Goal: Task Accomplishment & Management: Use online tool/utility

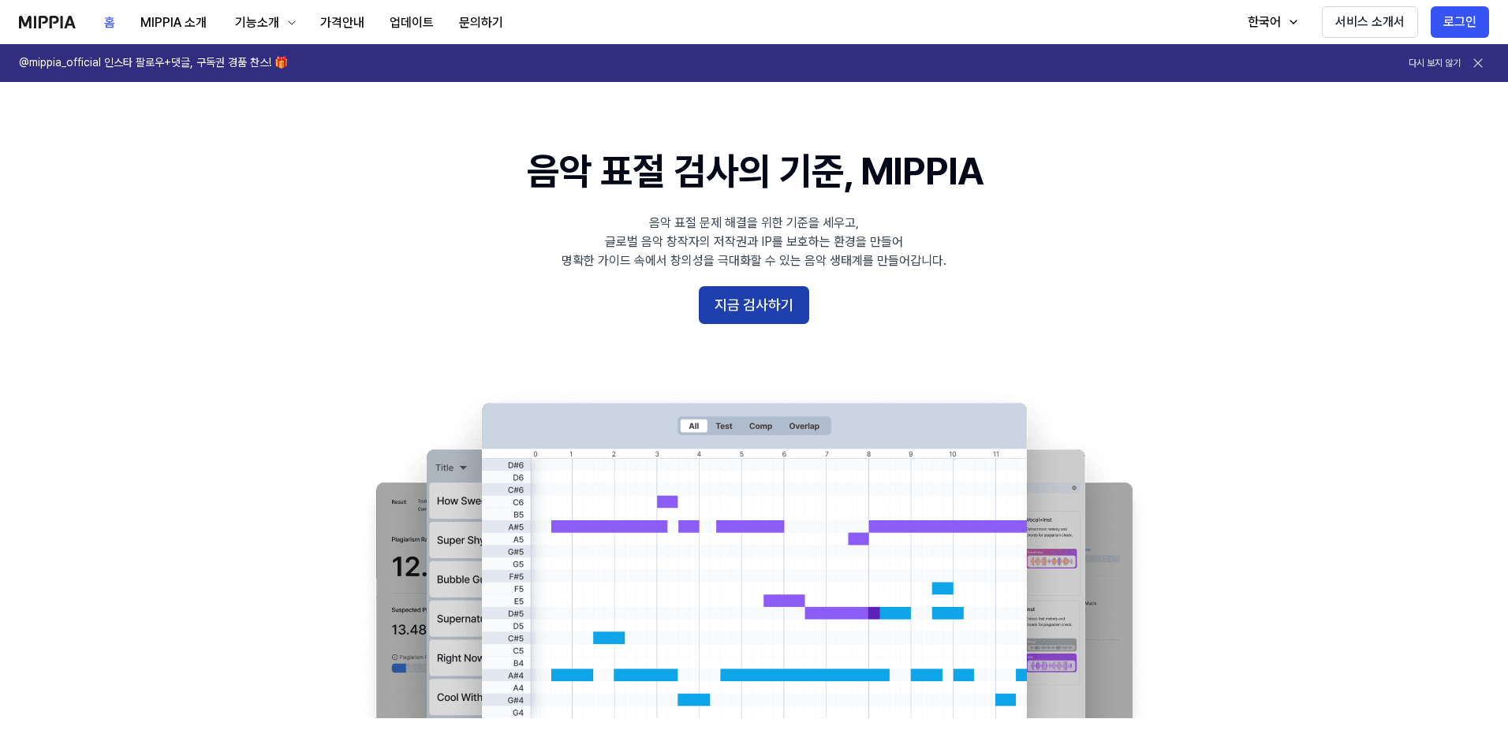
click at [795, 309] on button "지금 검사하기" at bounding box center [754, 305] width 110 height 38
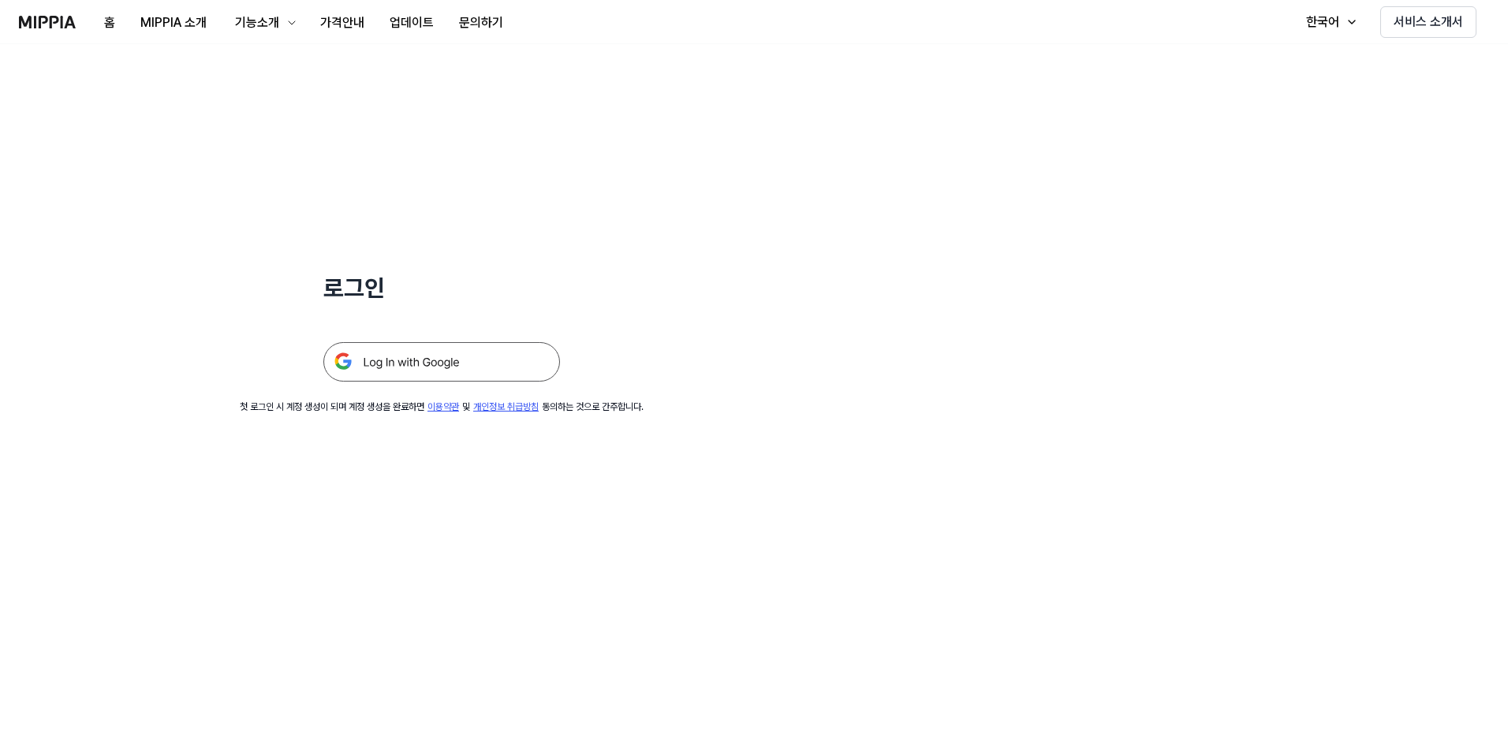
click at [486, 370] on img at bounding box center [441, 361] width 237 height 39
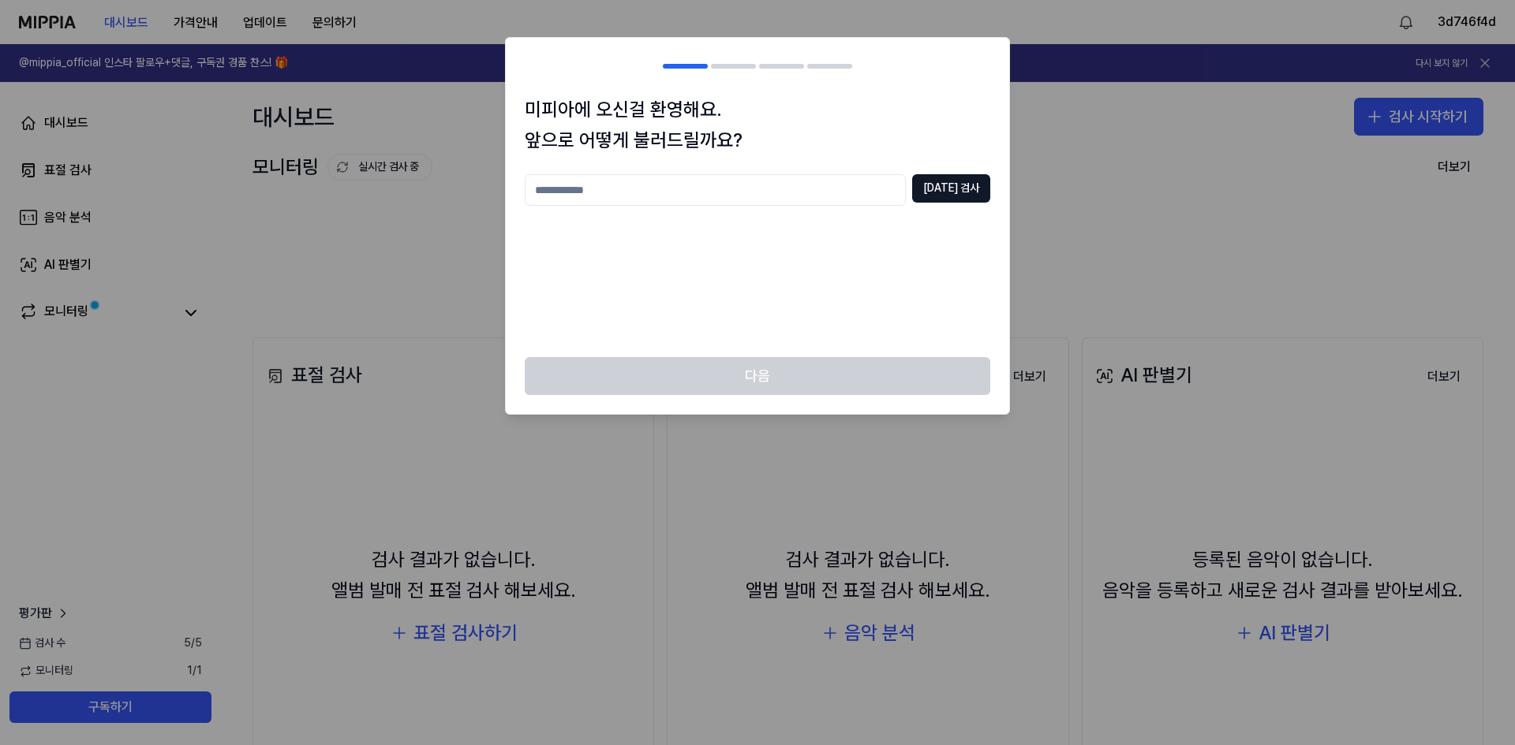
click at [764, 191] on input "text" at bounding box center [715, 190] width 381 height 32
type input "*****"
click at [972, 195] on button "[DATE] 검사" at bounding box center [951, 188] width 78 height 28
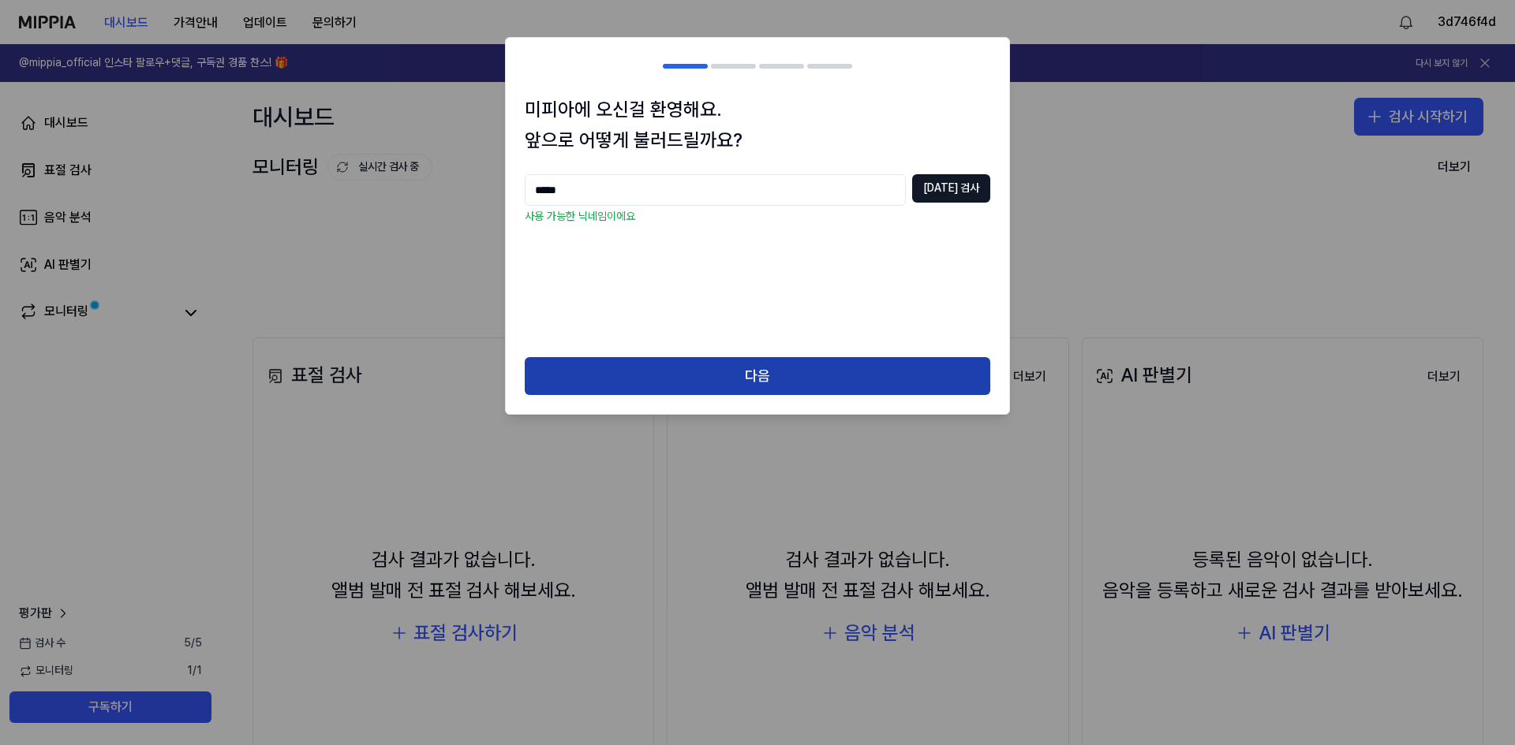
click at [788, 367] on button "다음" at bounding box center [757, 376] width 465 height 38
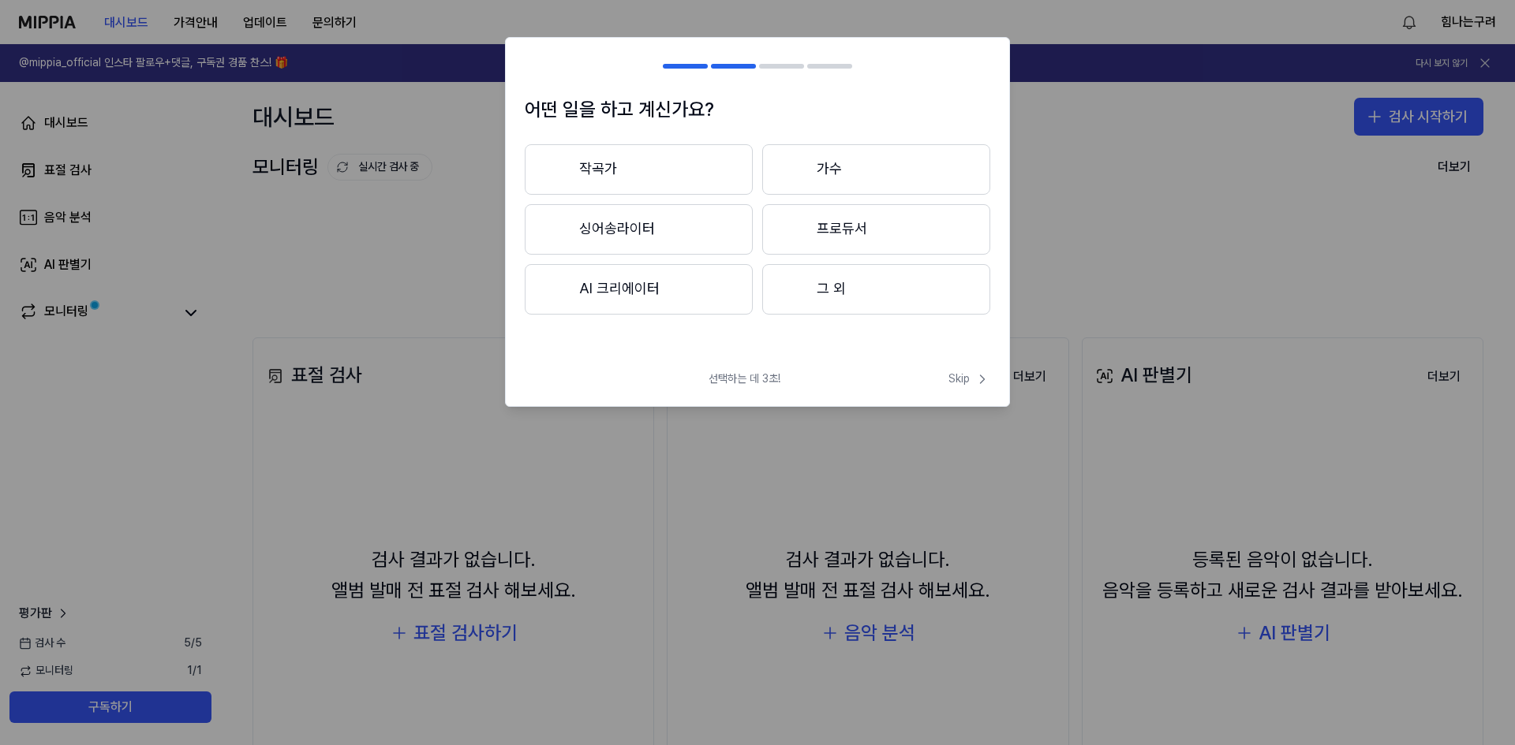
click at [841, 298] on button "그 외" at bounding box center [876, 289] width 228 height 50
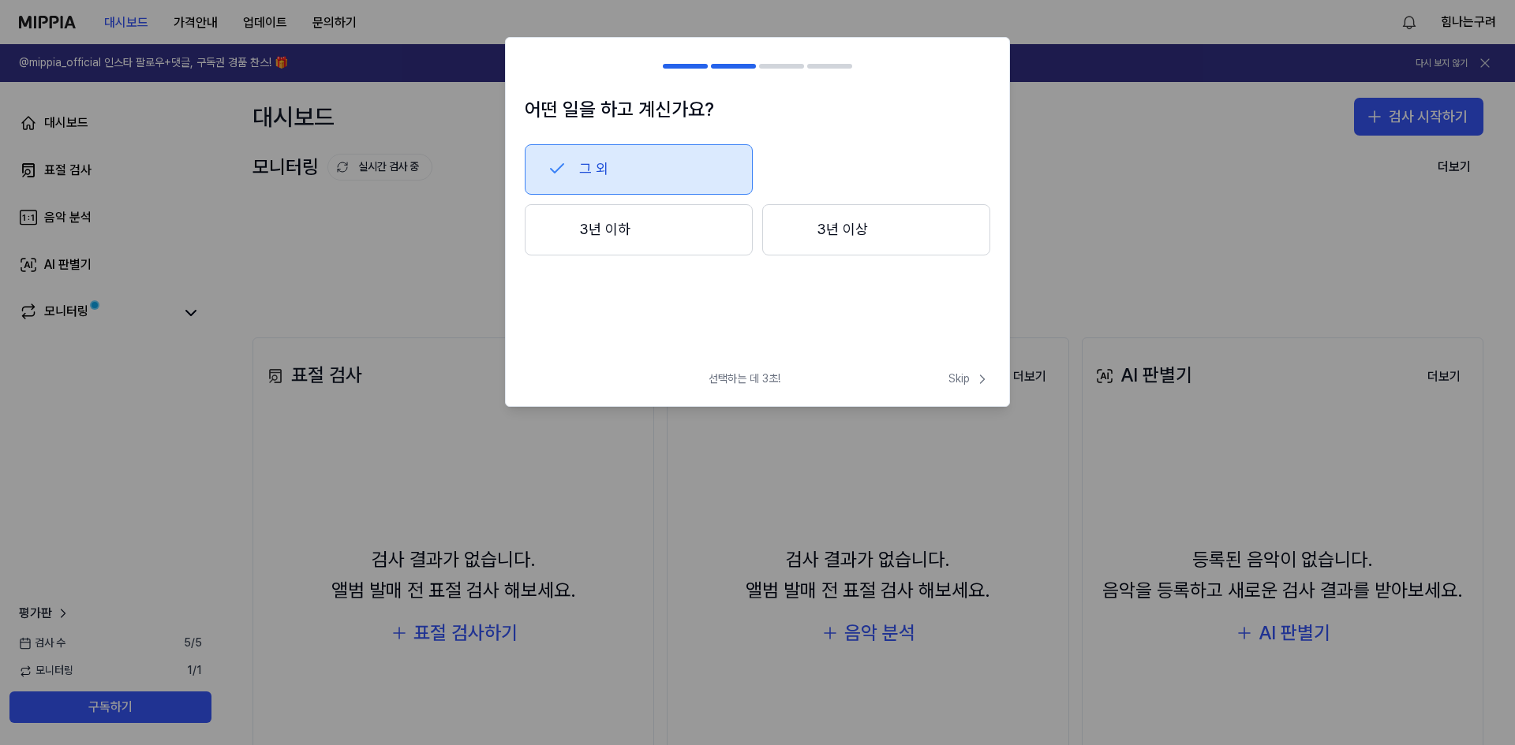
click at [842, 240] on button "3년 이상" at bounding box center [876, 230] width 228 height 52
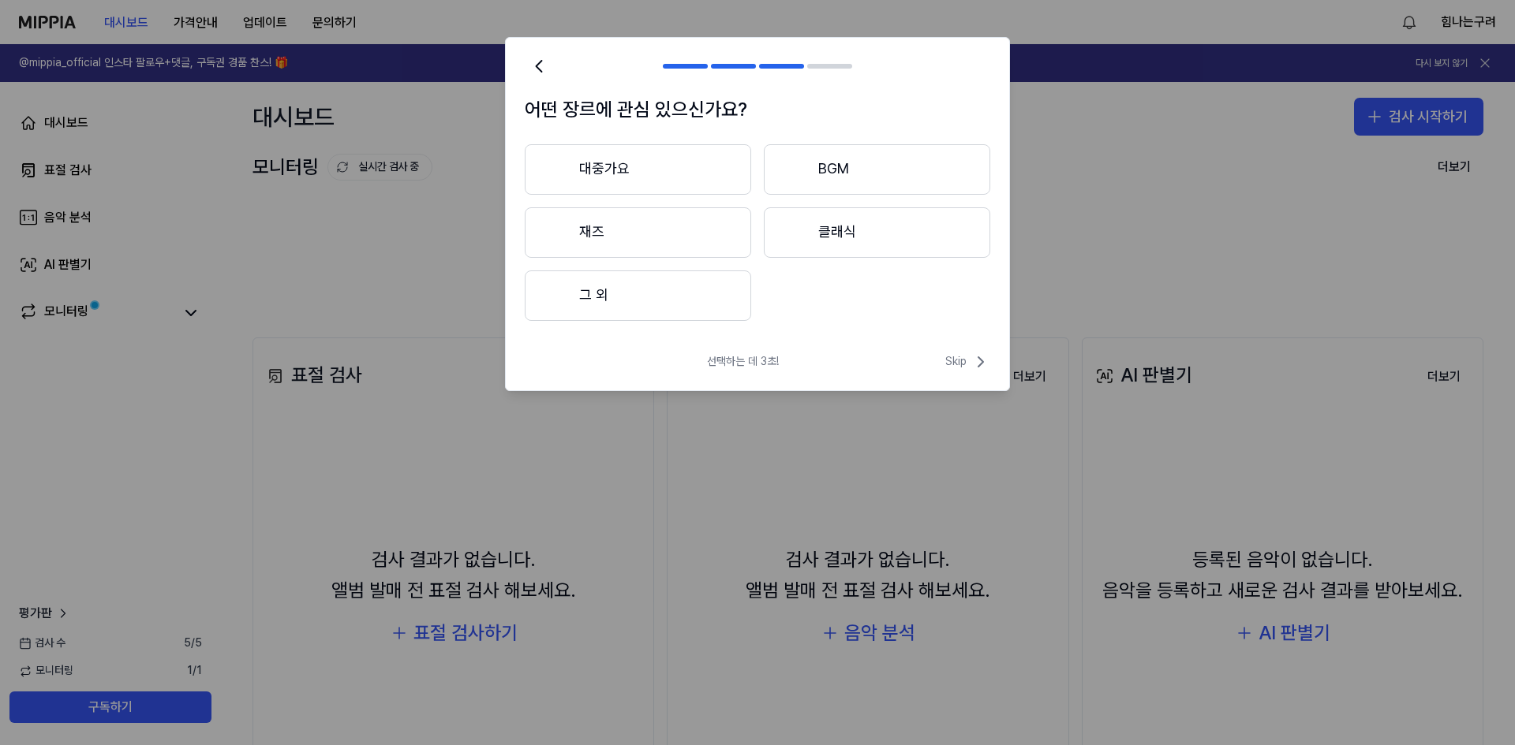
click at [615, 297] on button "그 외" at bounding box center [638, 296] width 226 height 50
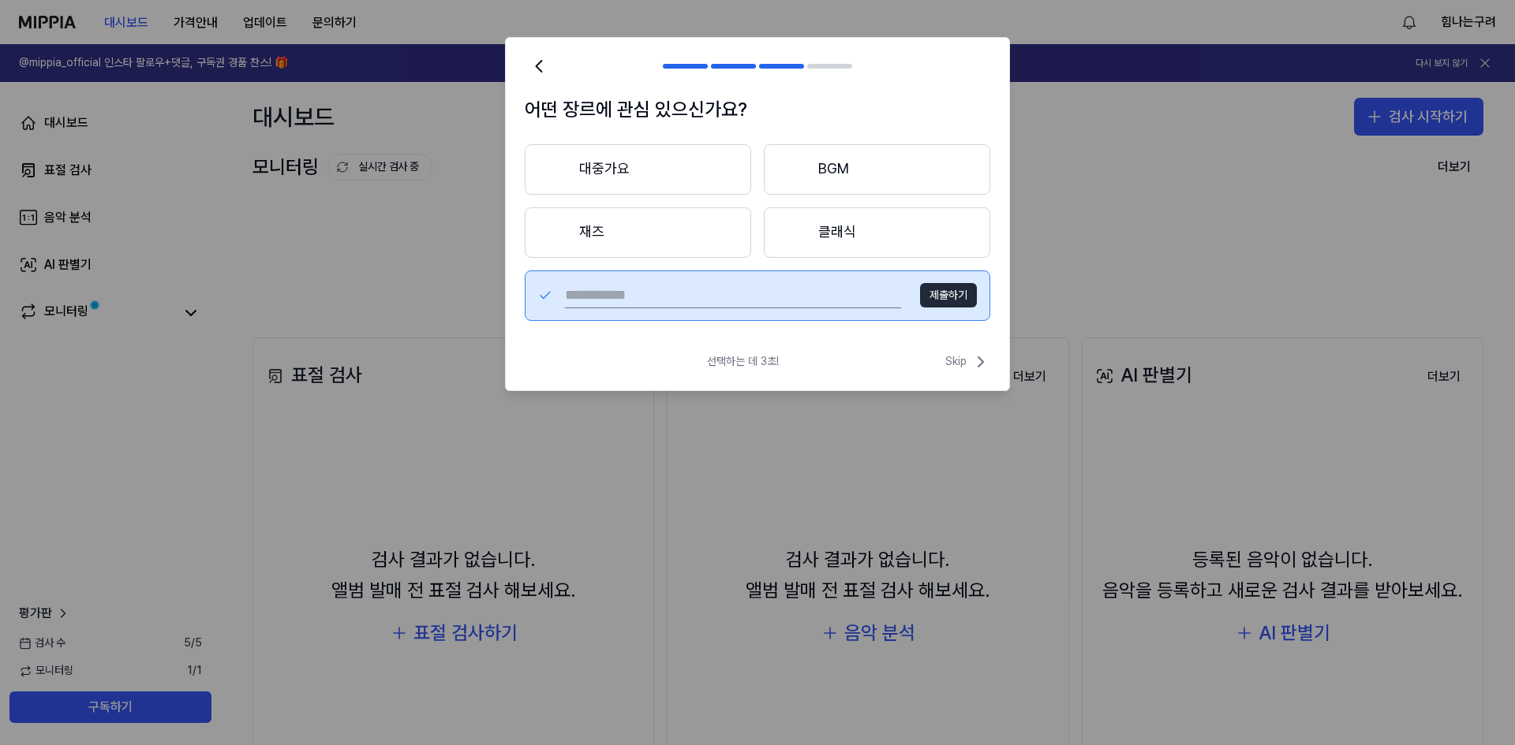
click at [635, 166] on button "대중가요" at bounding box center [638, 169] width 226 height 50
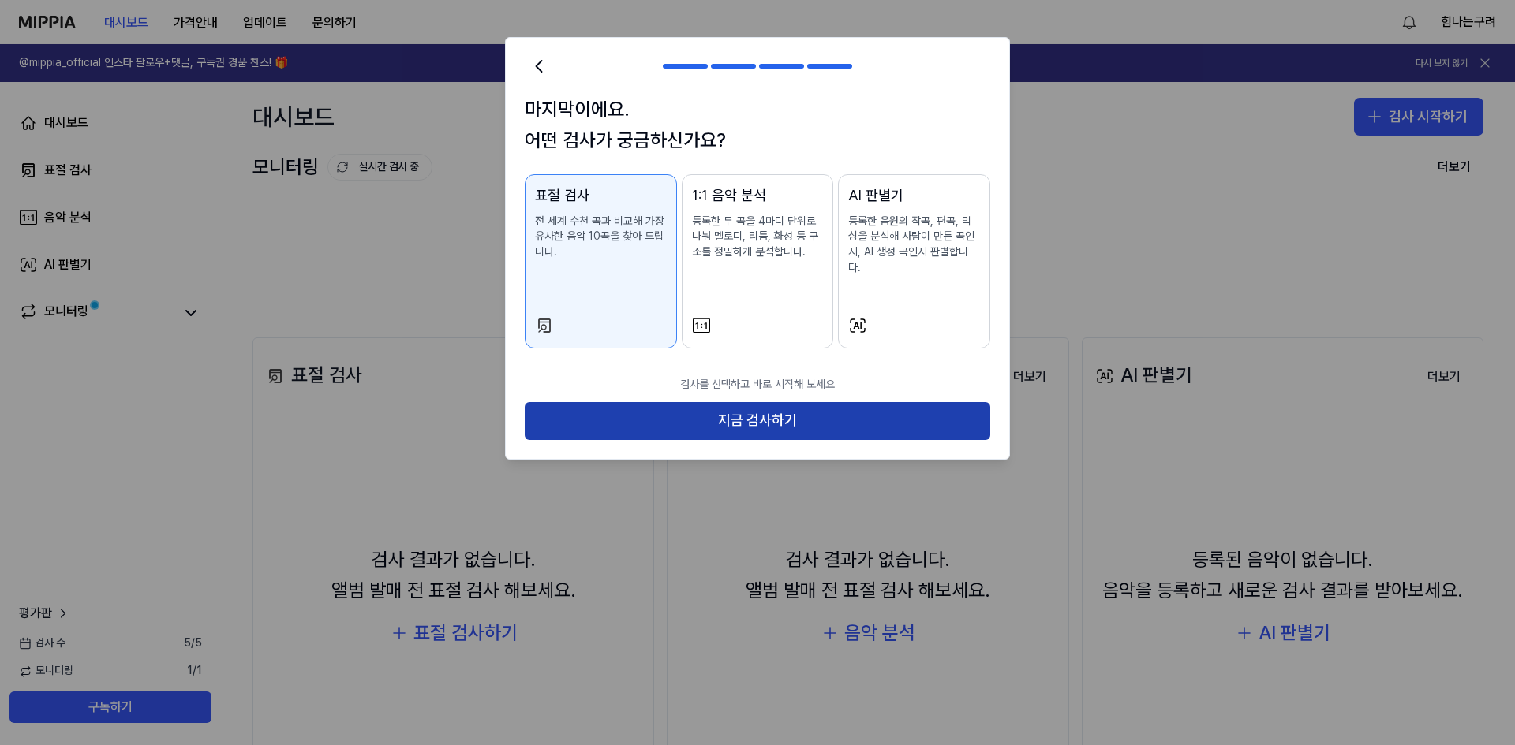
click at [751, 415] on button "지금 검사하기" at bounding box center [757, 421] width 465 height 38
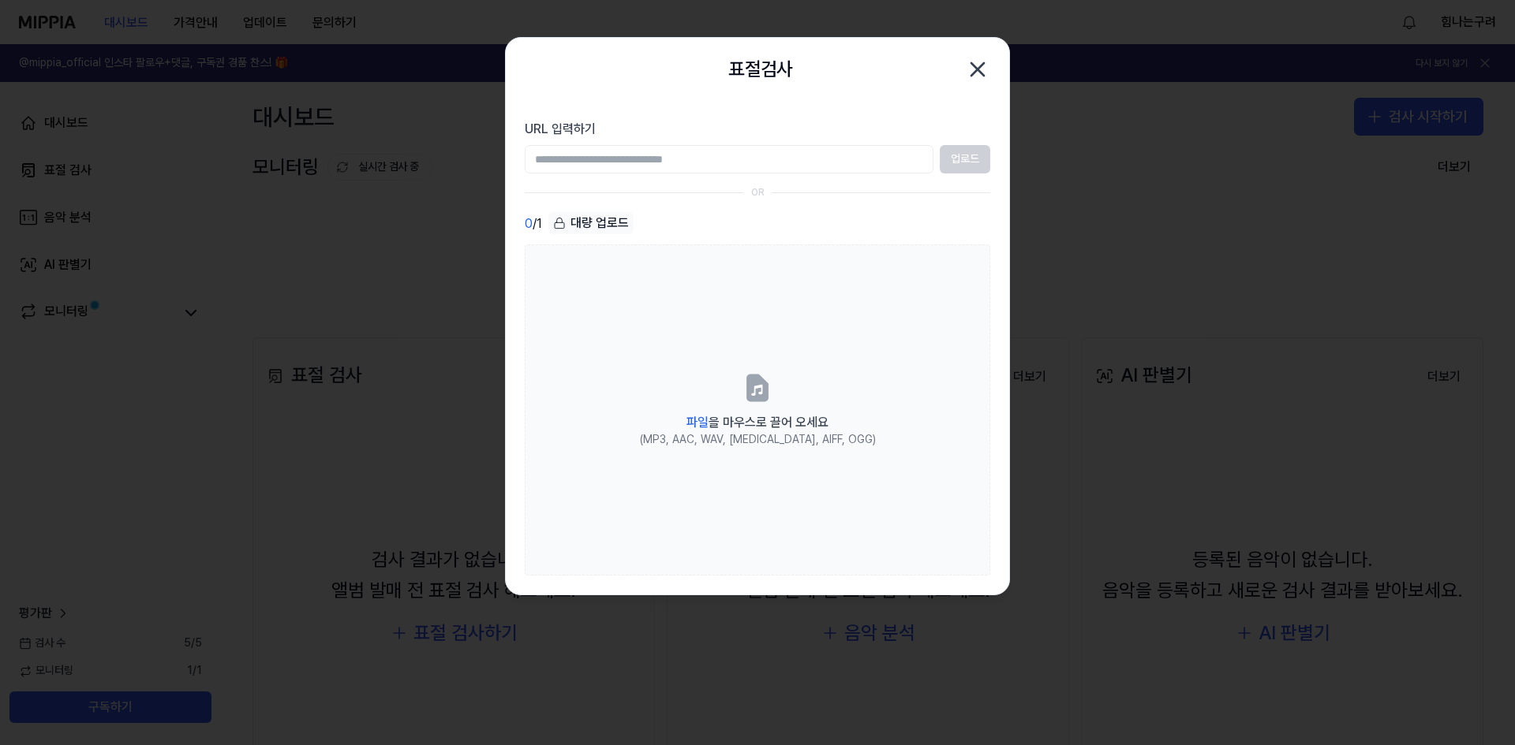
click at [962, 162] on div "업로드" at bounding box center [757, 159] width 465 height 28
click at [648, 163] on input "URL 입력하기" at bounding box center [729, 159] width 409 height 28
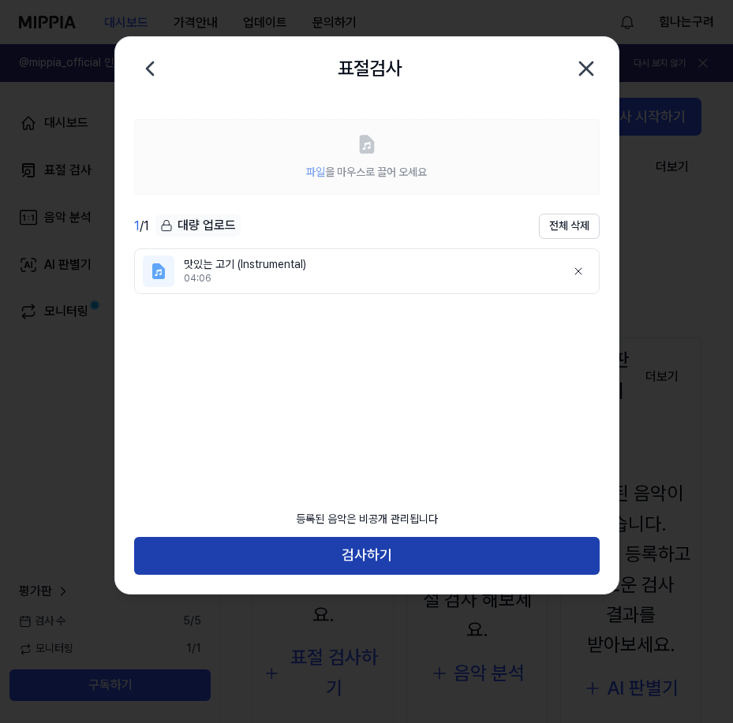
click at [372, 555] on button "검사하기" at bounding box center [366, 556] width 465 height 38
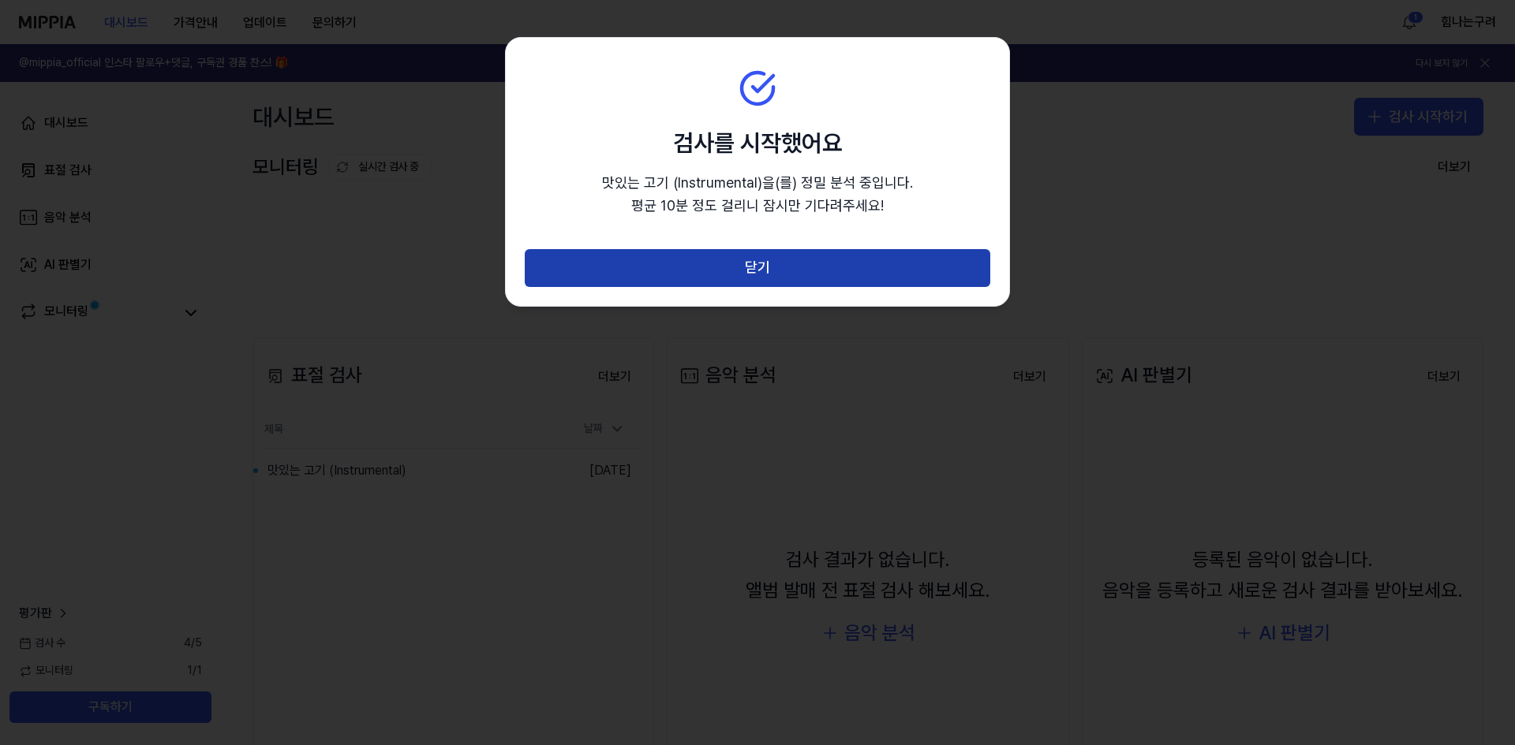
click at [705, 269] on button "닫기" at bounding box center [757, 268] width 465 height 38
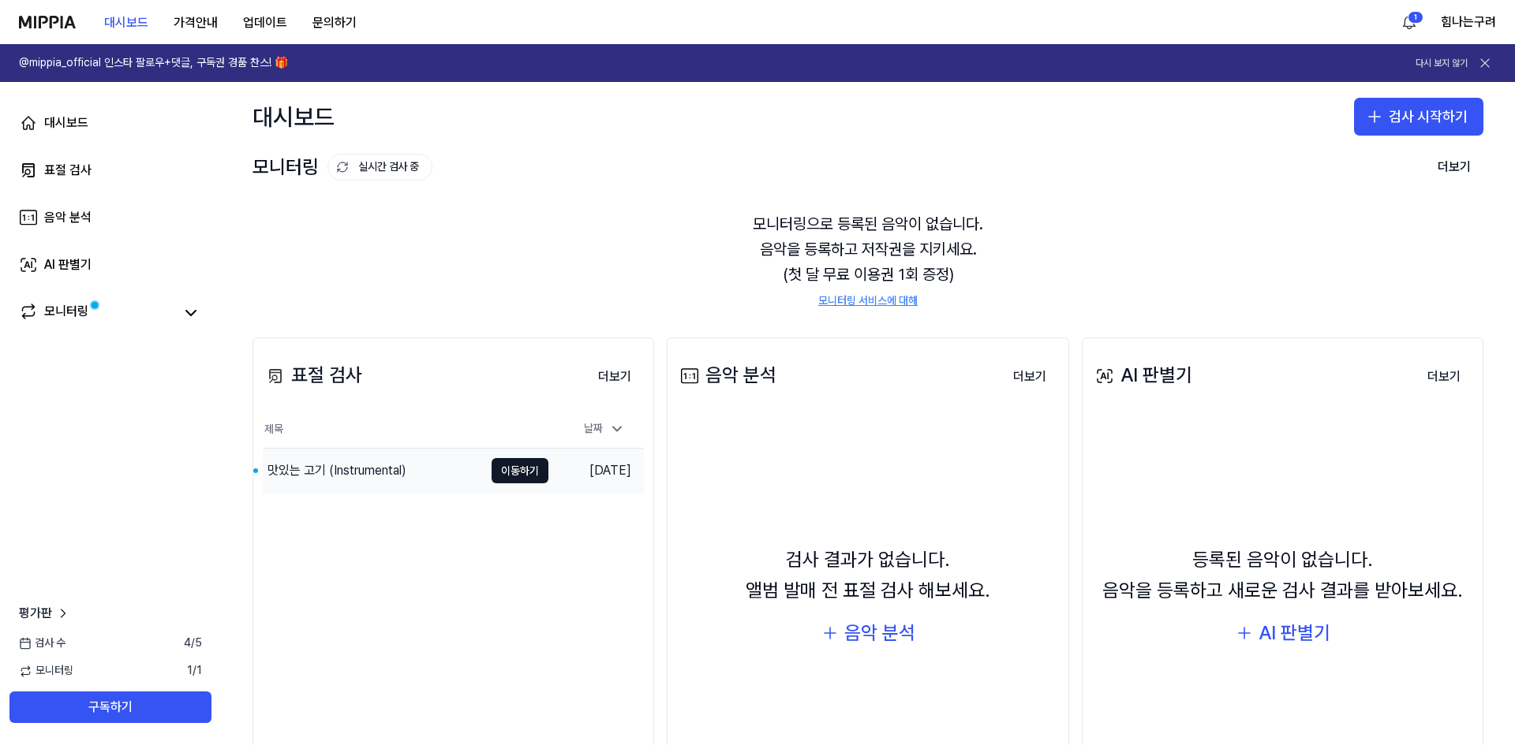
click at [346, 461] on div "맛있는 고기 (Instrumental)" at bounding box center [336, 470] width 139 height 19
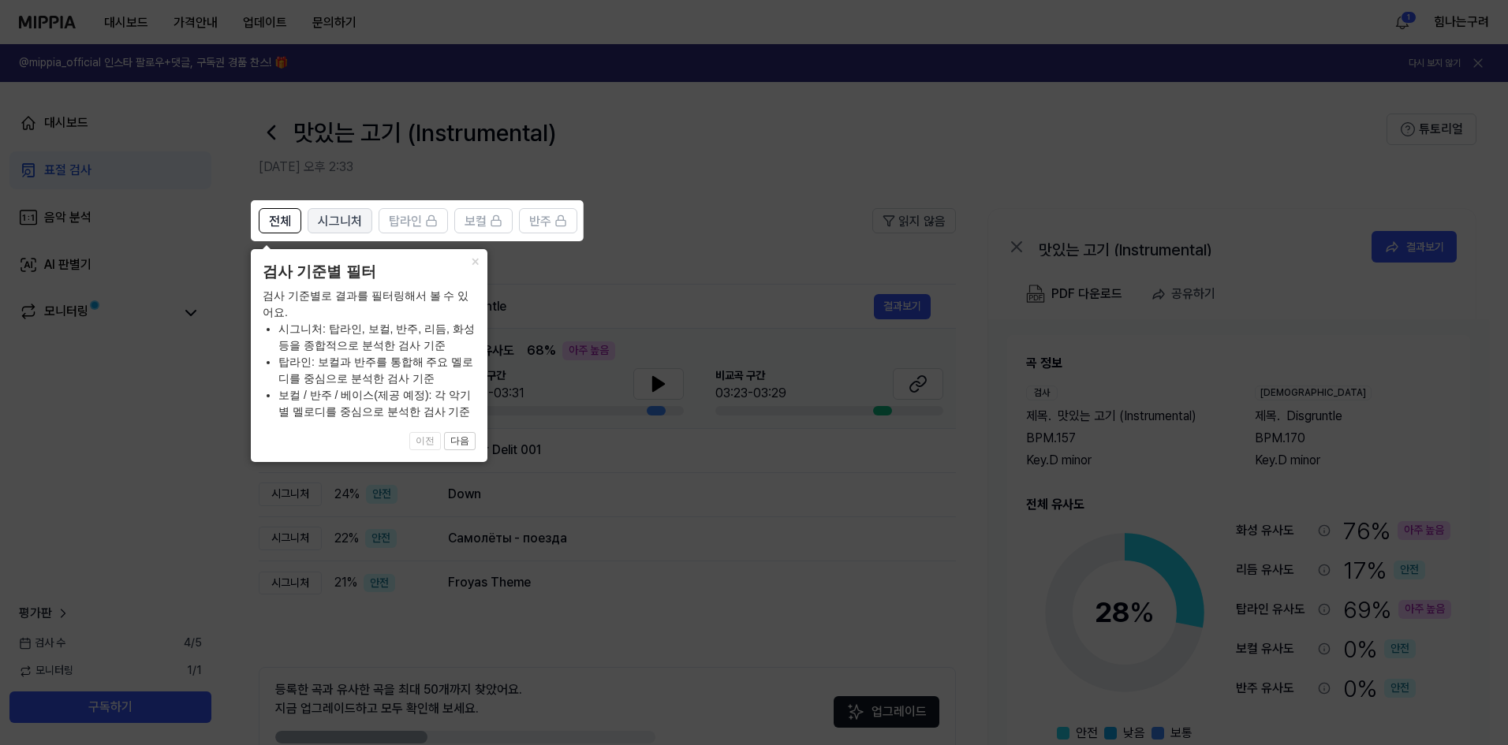
click at [352, 219] on span "시그니처" at bounding box center [340, 221] width 44 height 19
click at [280, 214] on span "전체" at bounding box center [280, 221] width 22 height 19
click at [458, 440] on button "다음" at bounding box center [460, 441] width 32 height 19
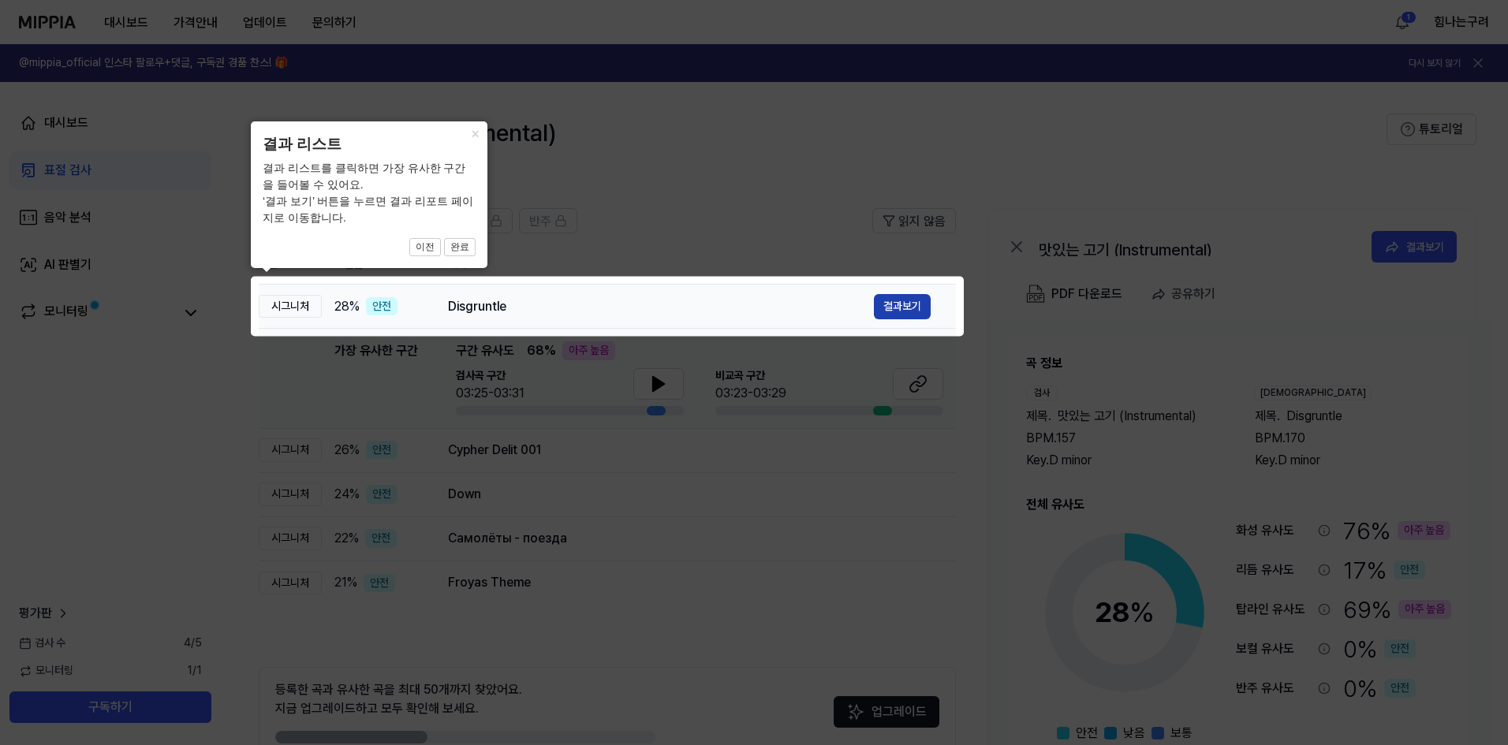
click at [900, 308] on button "결과보기" at bounding box center [902, 306] width 57 height 25
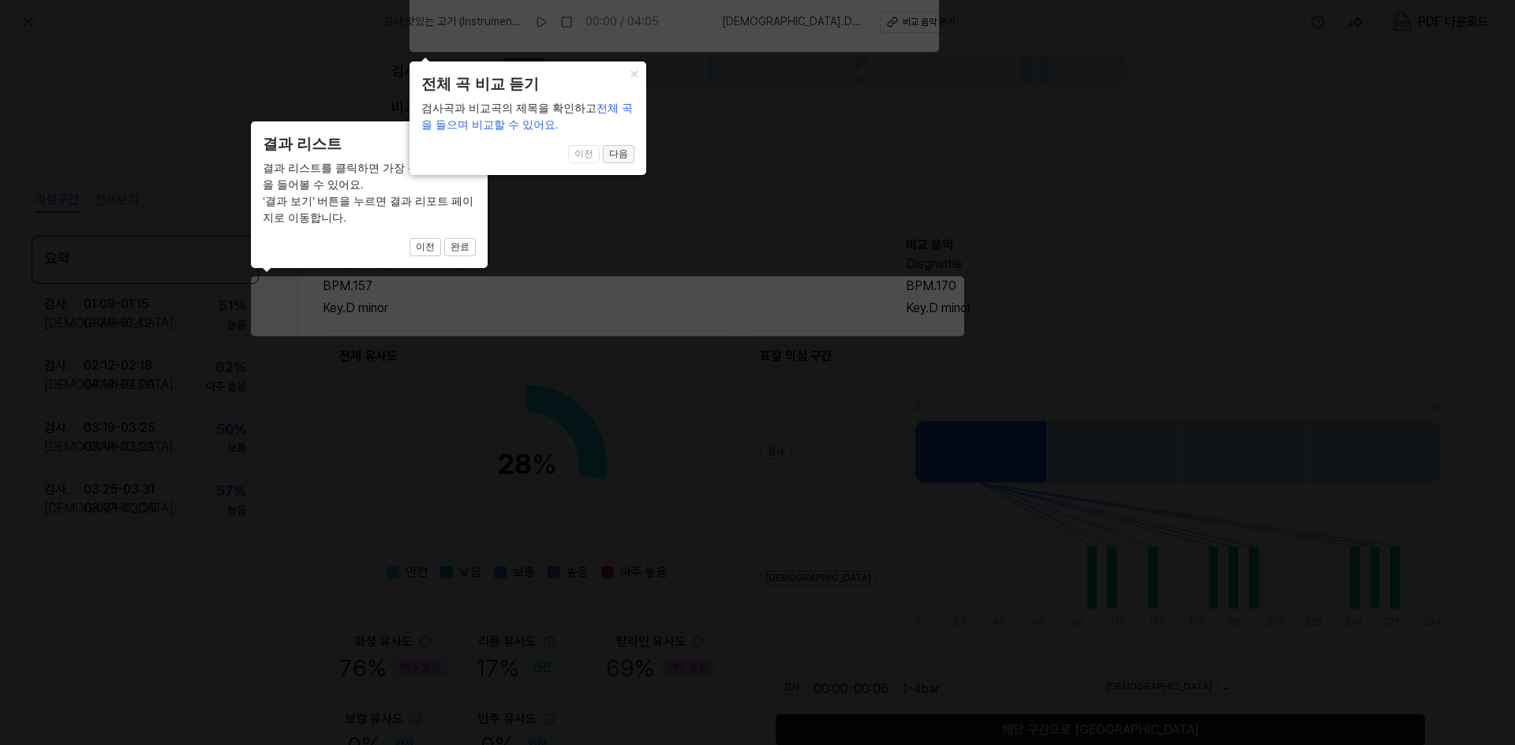
click at [621, 158] on button "다음" at bounding box center [619, 154] width 32 height 19
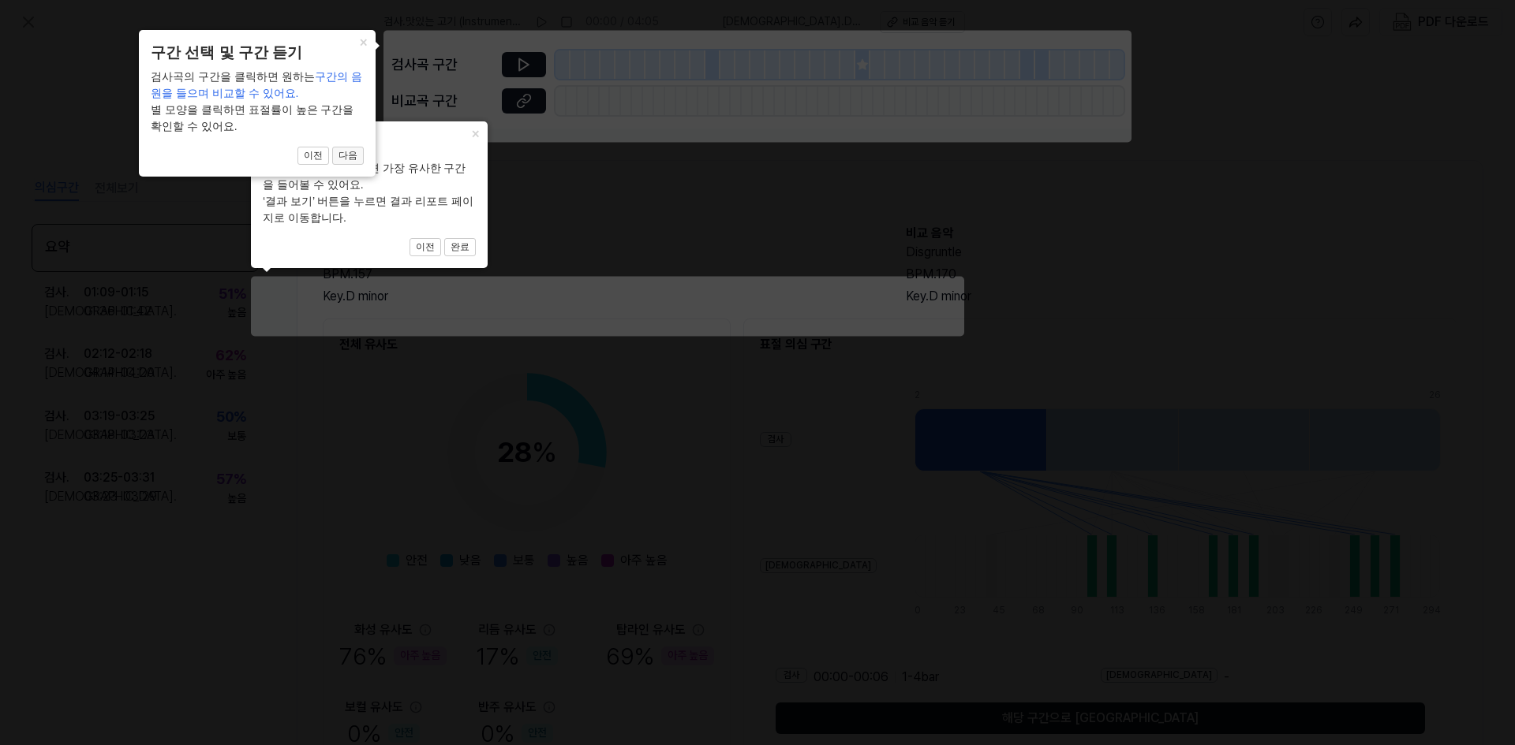
click at [352, 155] on button "다음" at bounding box center [348, 156] width 32 height 19
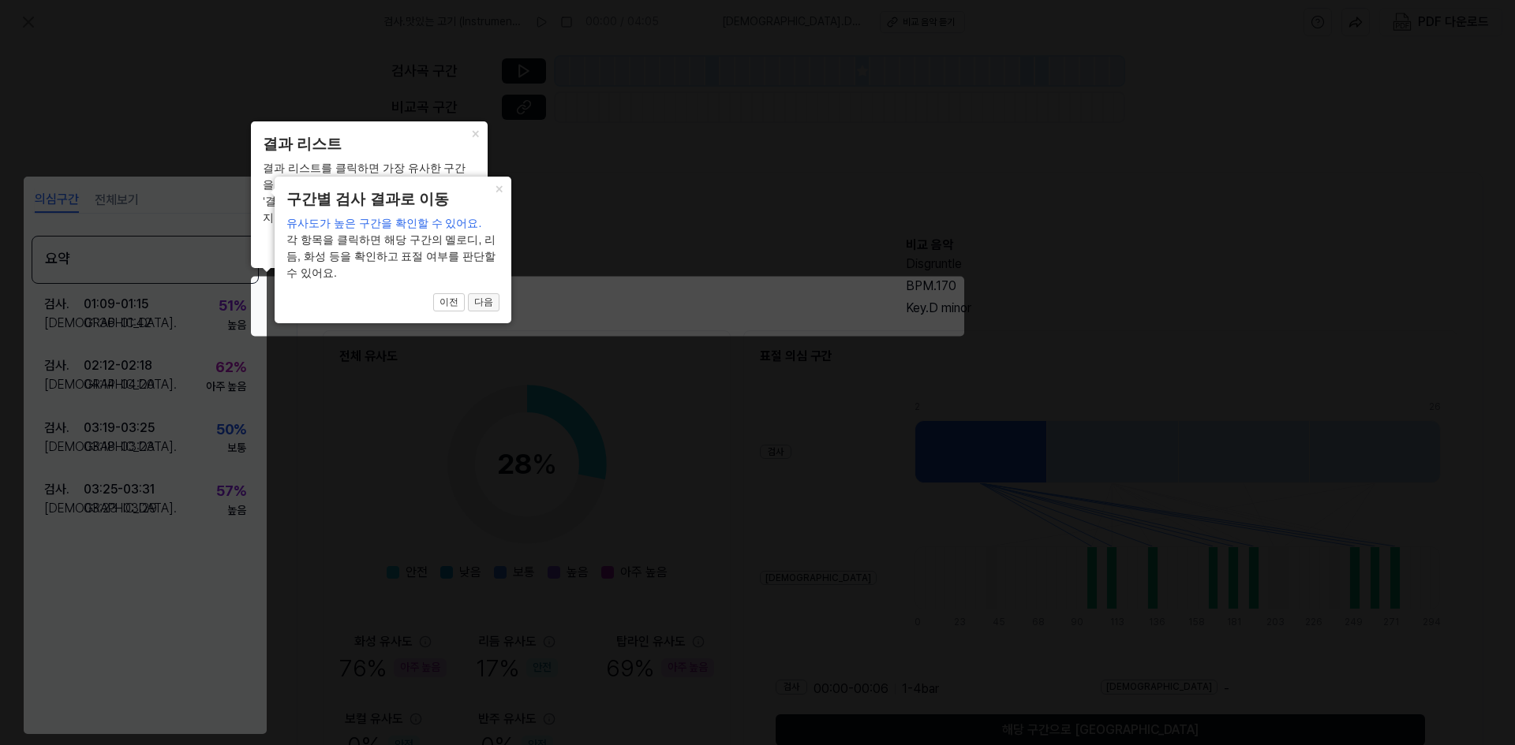
click at [485, 300] on button "다음" at bounding box center [484, 302] width 32 height 19
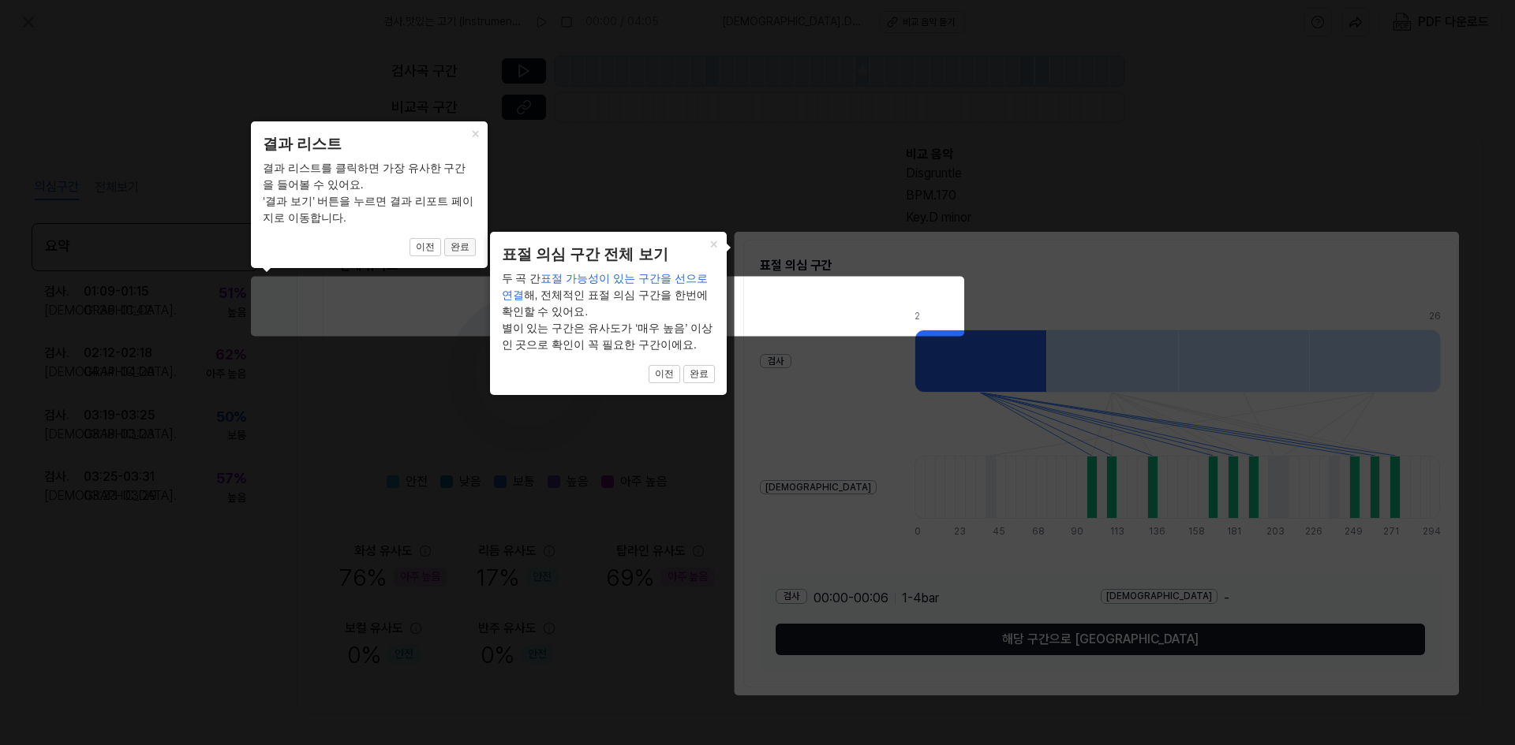
click at [453, 245] on button "완료" at bounding box center [460, 247] width 32 height 19
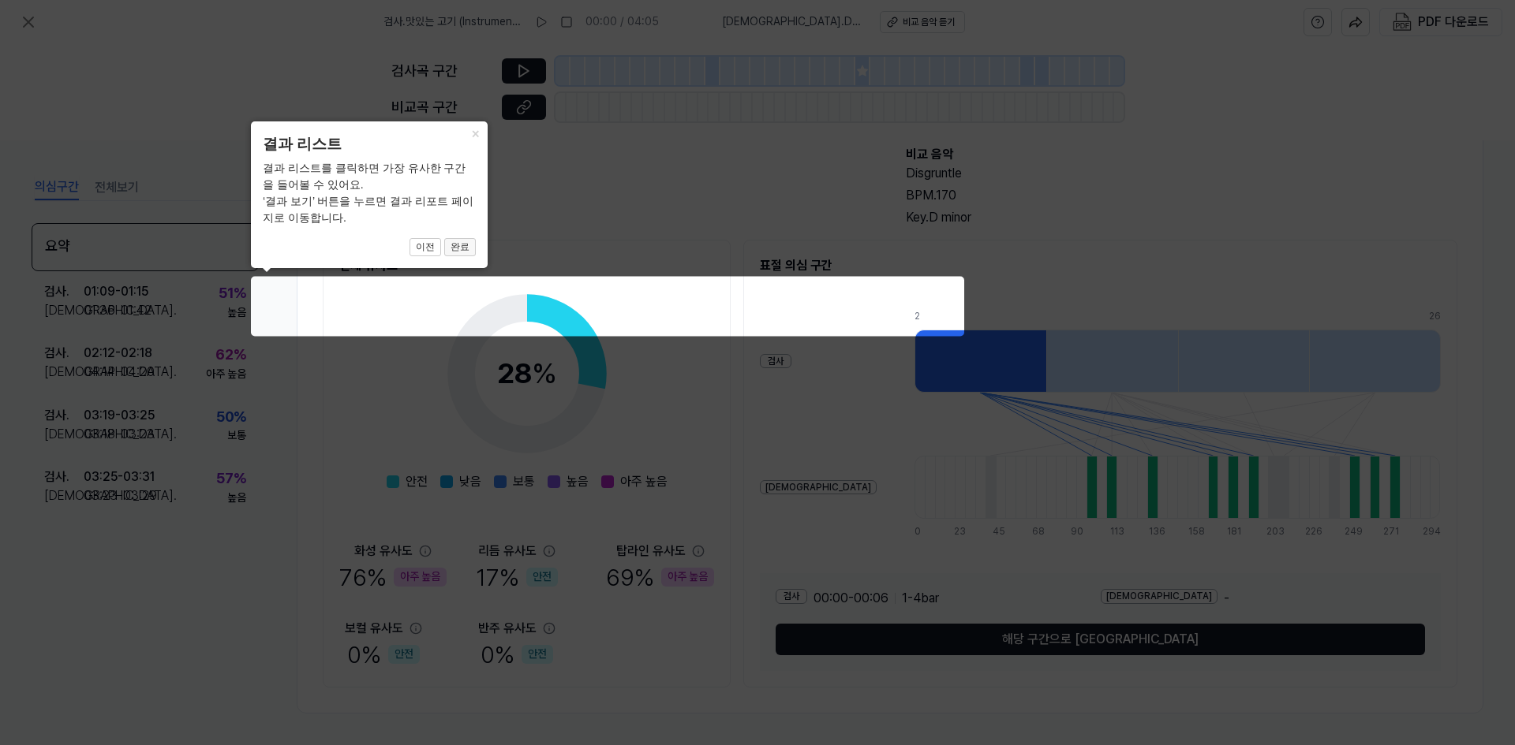
click at [455, 248] on button "완료" at bounding box center [460, 247] width 32 height 19
click at [467, 246] on button "완료" at bounding box center [460, 247] width 32 height 19
click at [696, 266] on icon at bounding box center [757, 372] width 1515 height 745
click at [463, 242] on button "완료" at bounding box center [460, 247] width 32 height 19
click at [427, 248] on button "이전" at bounding box center [425, 247] width 32 height 19
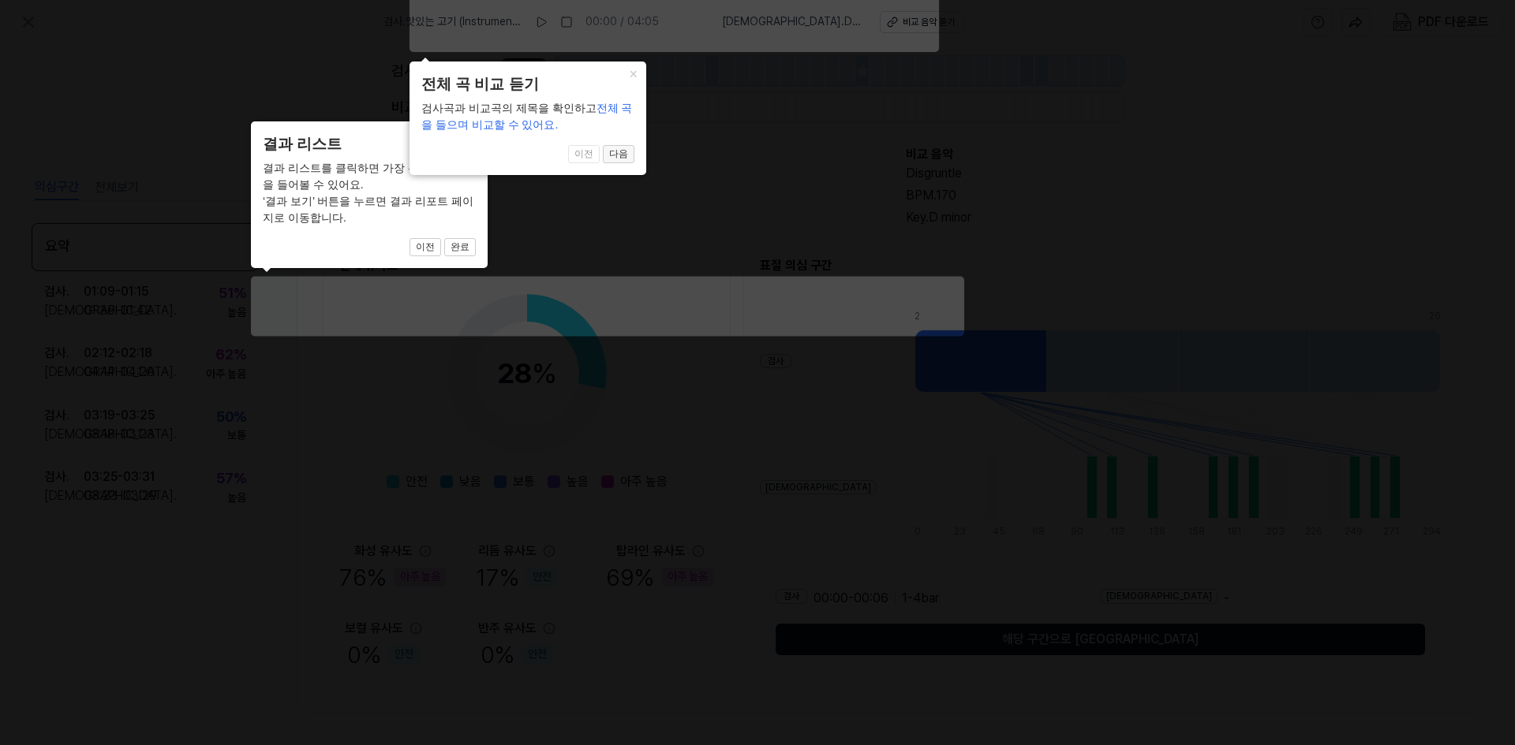
click at [620, 162] on button "다음" at bounding box center [619, 154] width 32 height 19
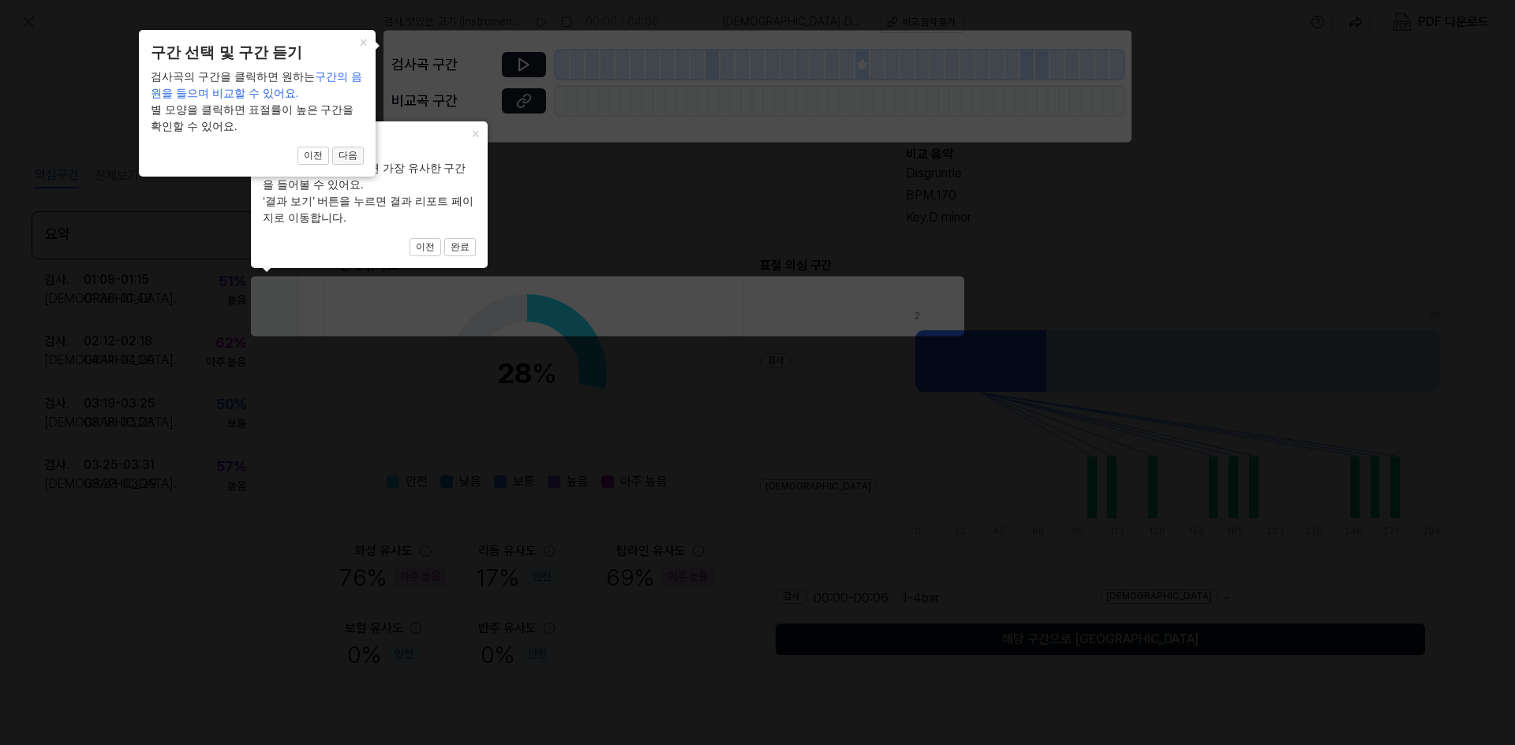
click at [348, 160] on button "다음" at bounding box center [348, 156] width 32 height 19
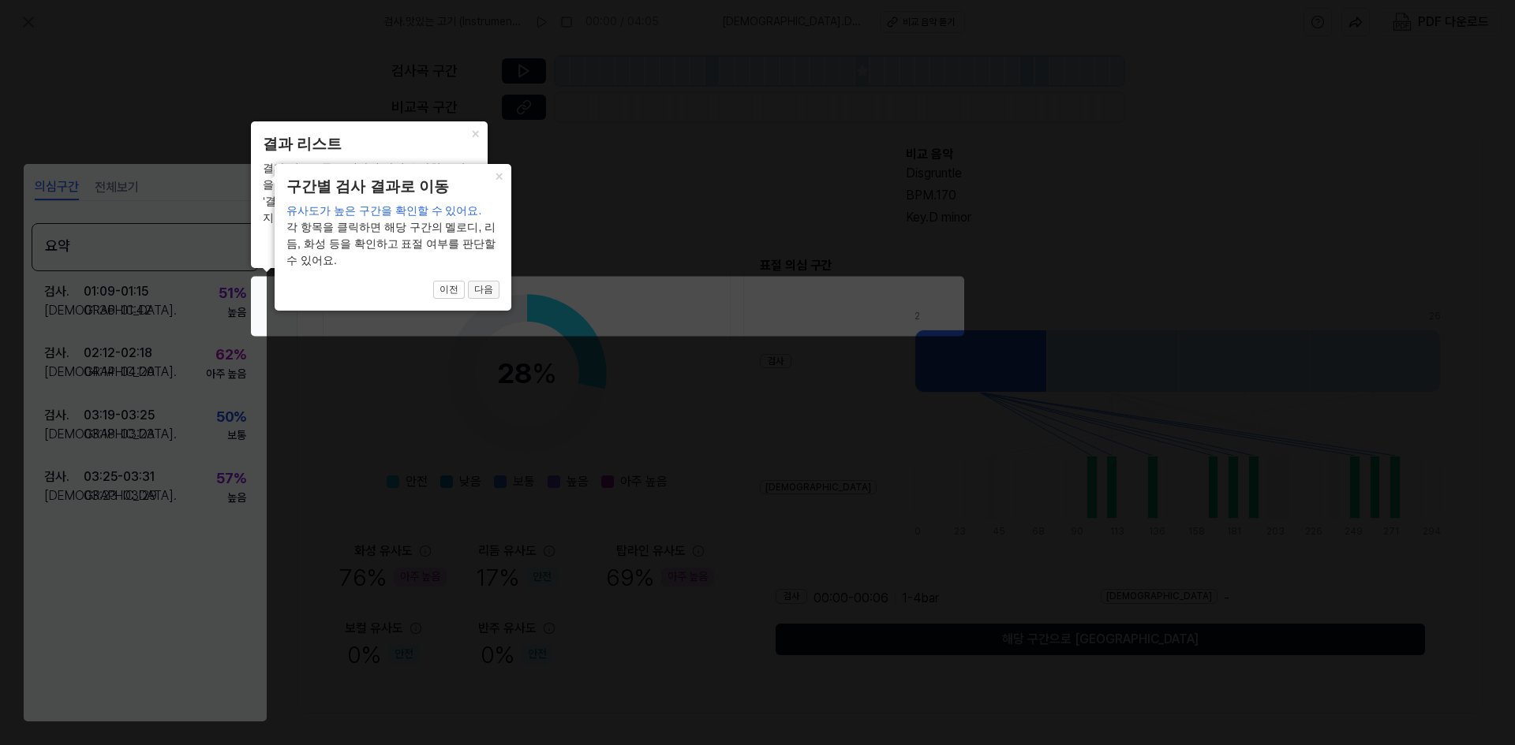
click at [478, 289] on button "다음" at bounding box center [484, 290] width 32 height 19
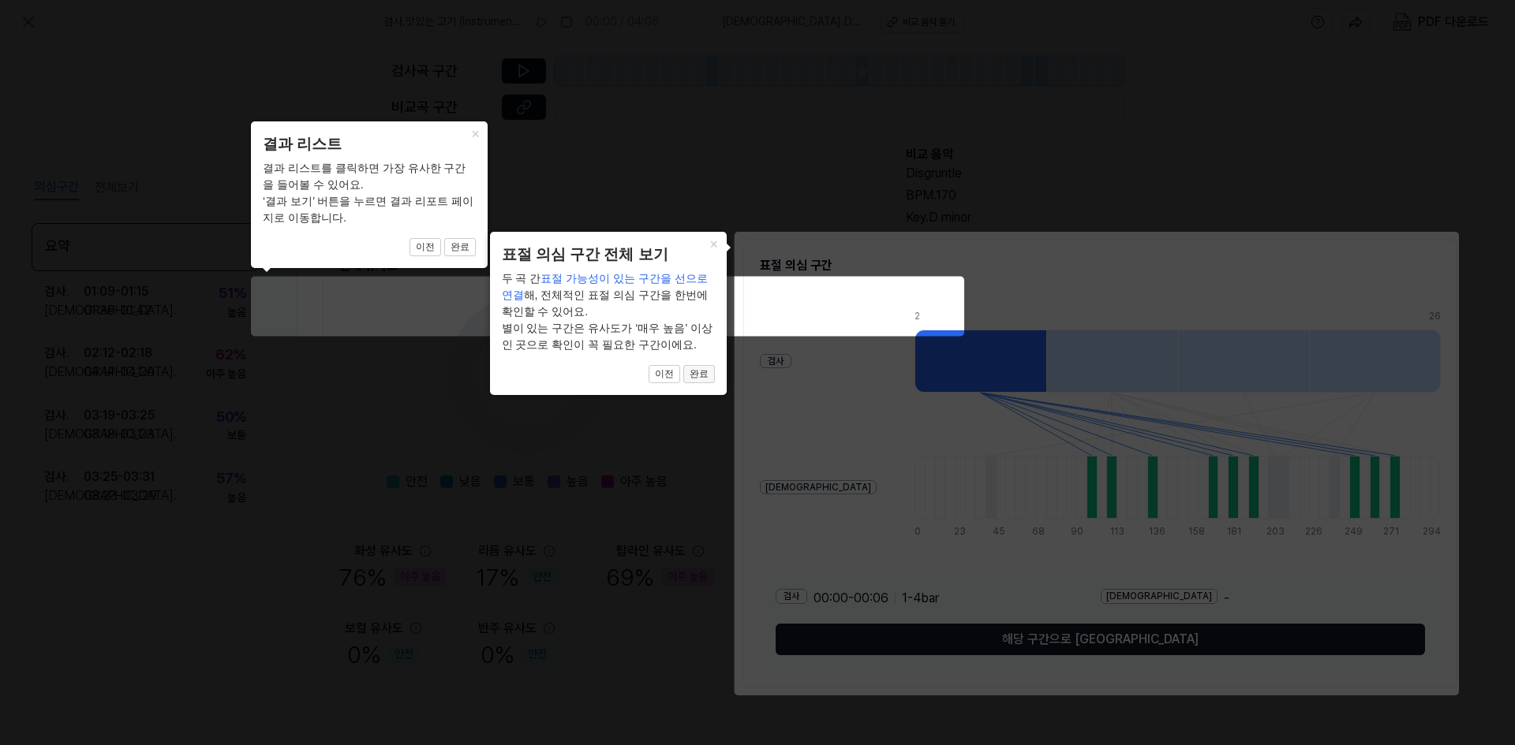
click at [702, 376] on button "완료" at bounding box center [699, 374] width 32 height 19
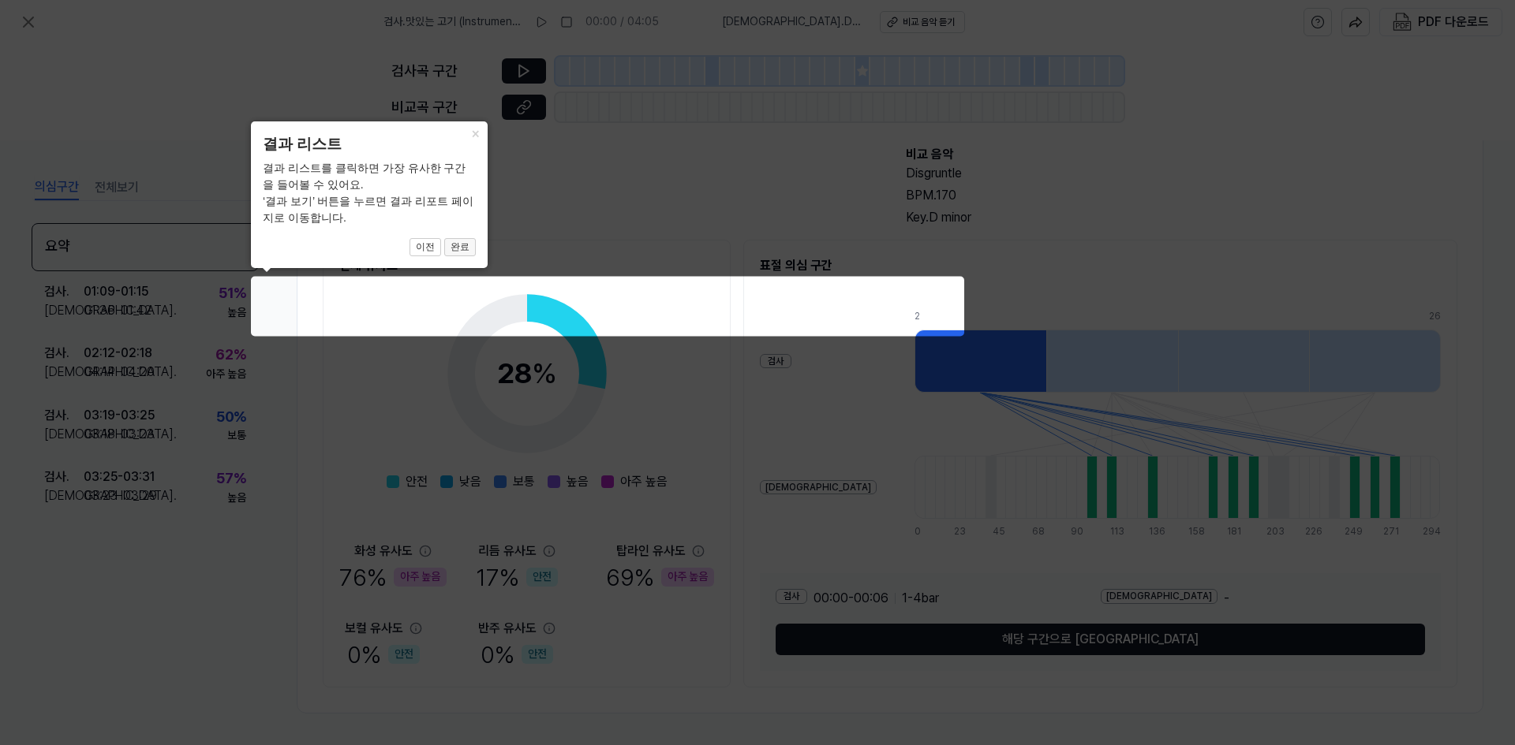
click at [469, 245] on button "완료" at bounding box center [460, 247] width 32 height 19
click at [478, 135] on button "×" at bounding box center [474, 132] width 25 height 22
click at [882, 222] on icon at bounding box center [757, 372] width 1515 height 745
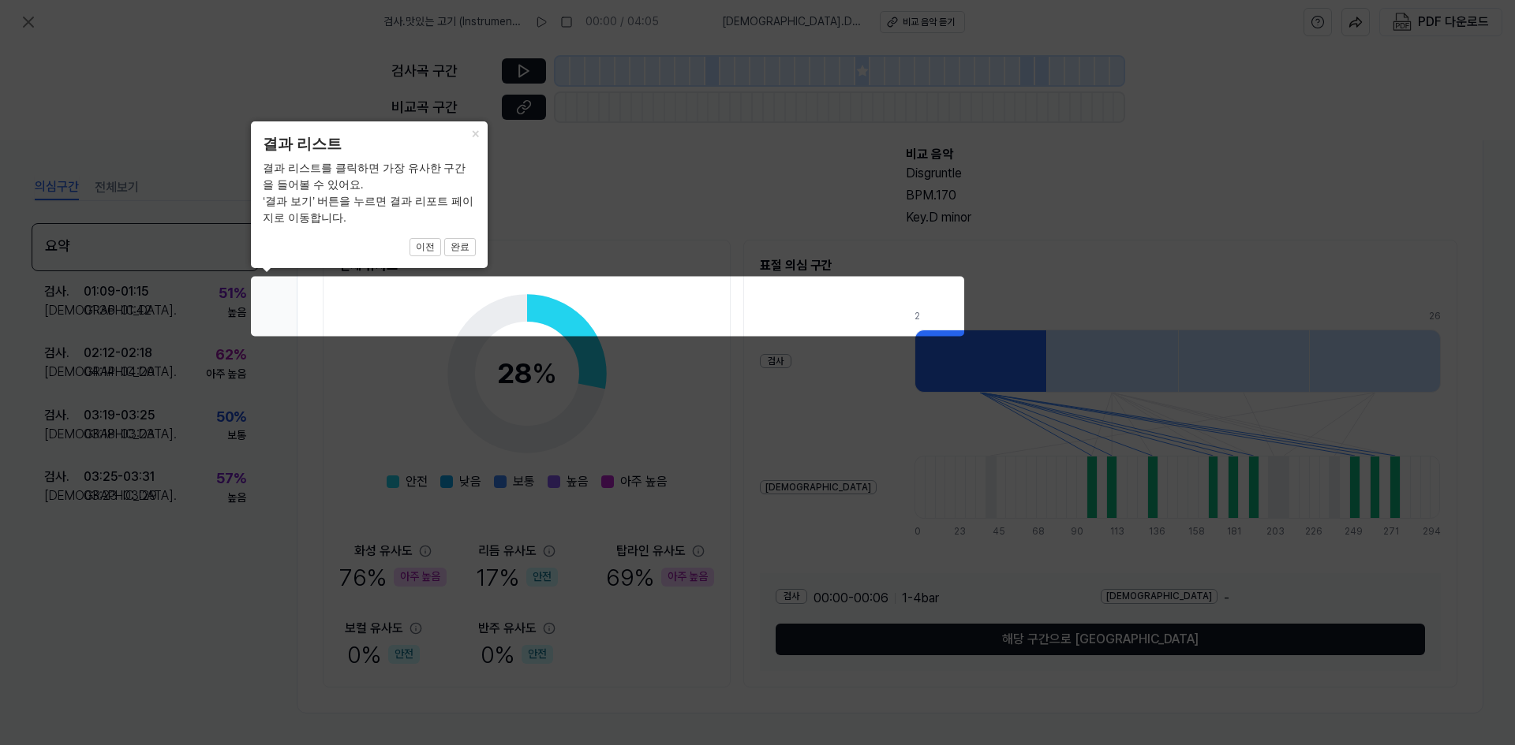
click at [1497, 238] on icon at bounding box center [757, 372] width 1515 height 745
click at [465, 245] on button "완료" at bounding box center [460, 247] width 32 height 19
click at [230, 377] on icon at bounding box center [757, 372] width 1515 height 745
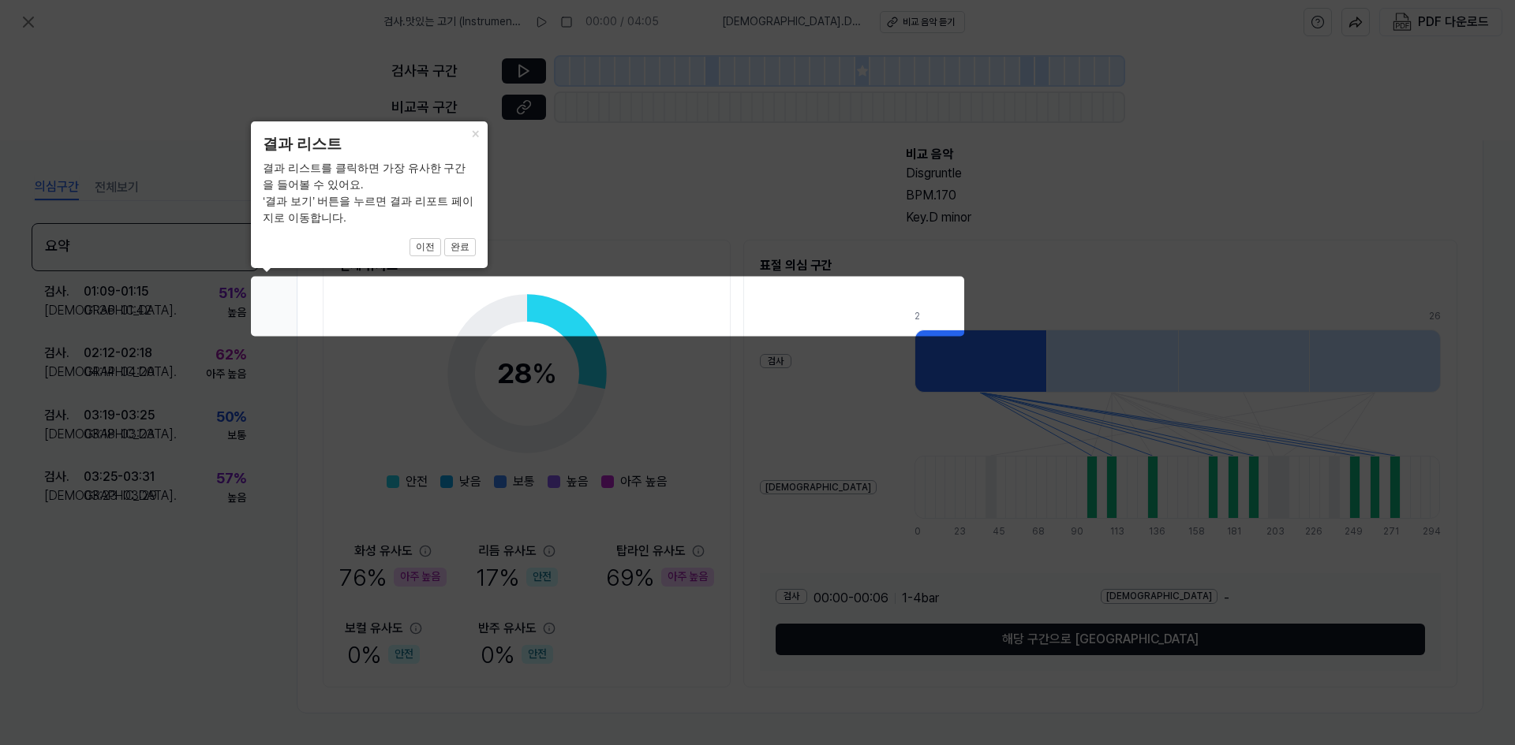
click at [102, 252] on icon at bounding box center [757, 372] width 1515 height 745
click at [587, 316] on icon at bounding box center [757, 372] width 1515 height 745
click at [889, 306] on icon at bounding box center [757, 372] width 1515 height 745
click at [933, 239] on icon at bounding box center [757, 372] width 1515 height 745
click at [1147, 173] on icon at bounding box center [757, 372] width 1515 height 745
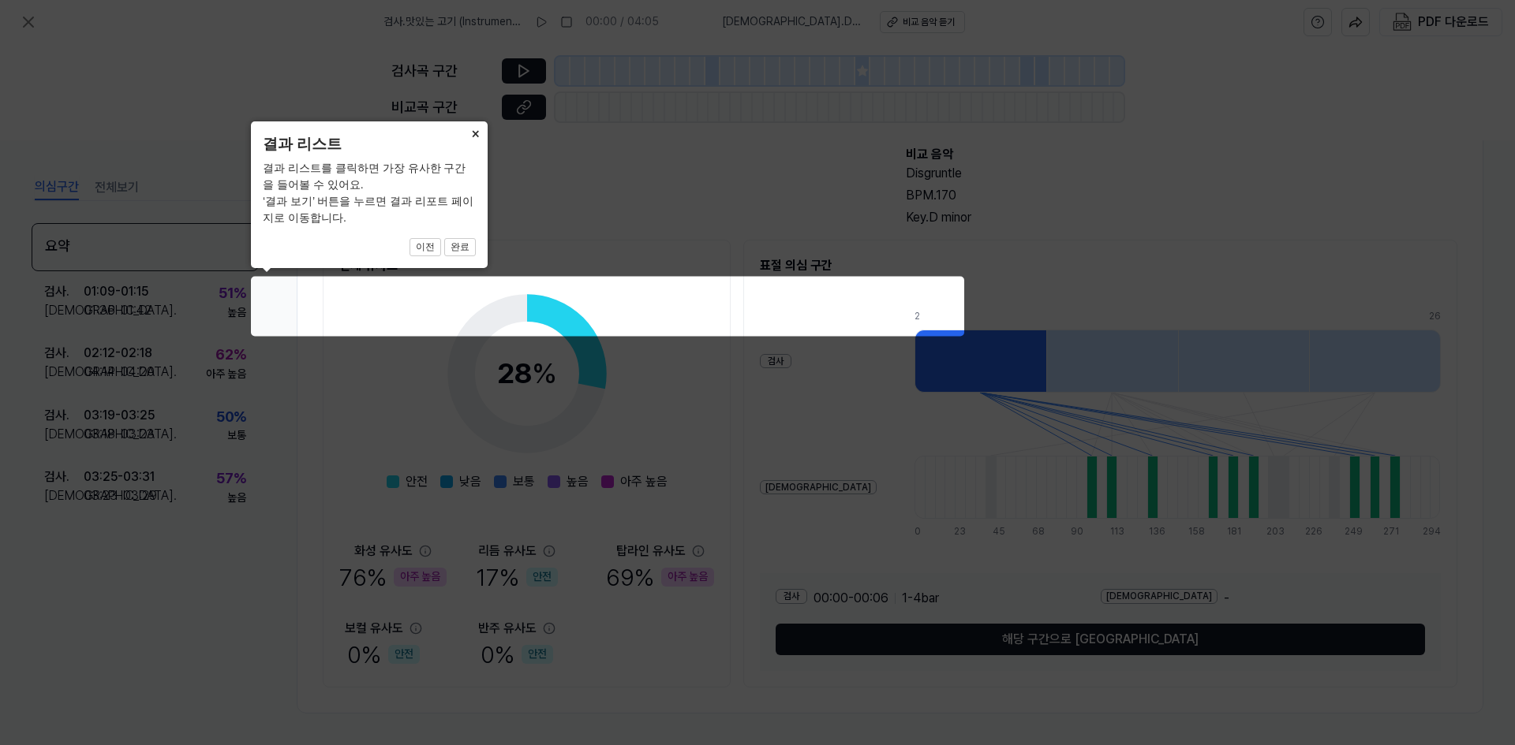
click at [475, 130] on button "×" at bounding box center [474, 132] width 25 height 22
click at [475, 133] on button "×" at bounding box center [474, 132] width 25 height 22
click at [421, 252] on button "이전" at bounding box center [425, 247] width 32 height 19
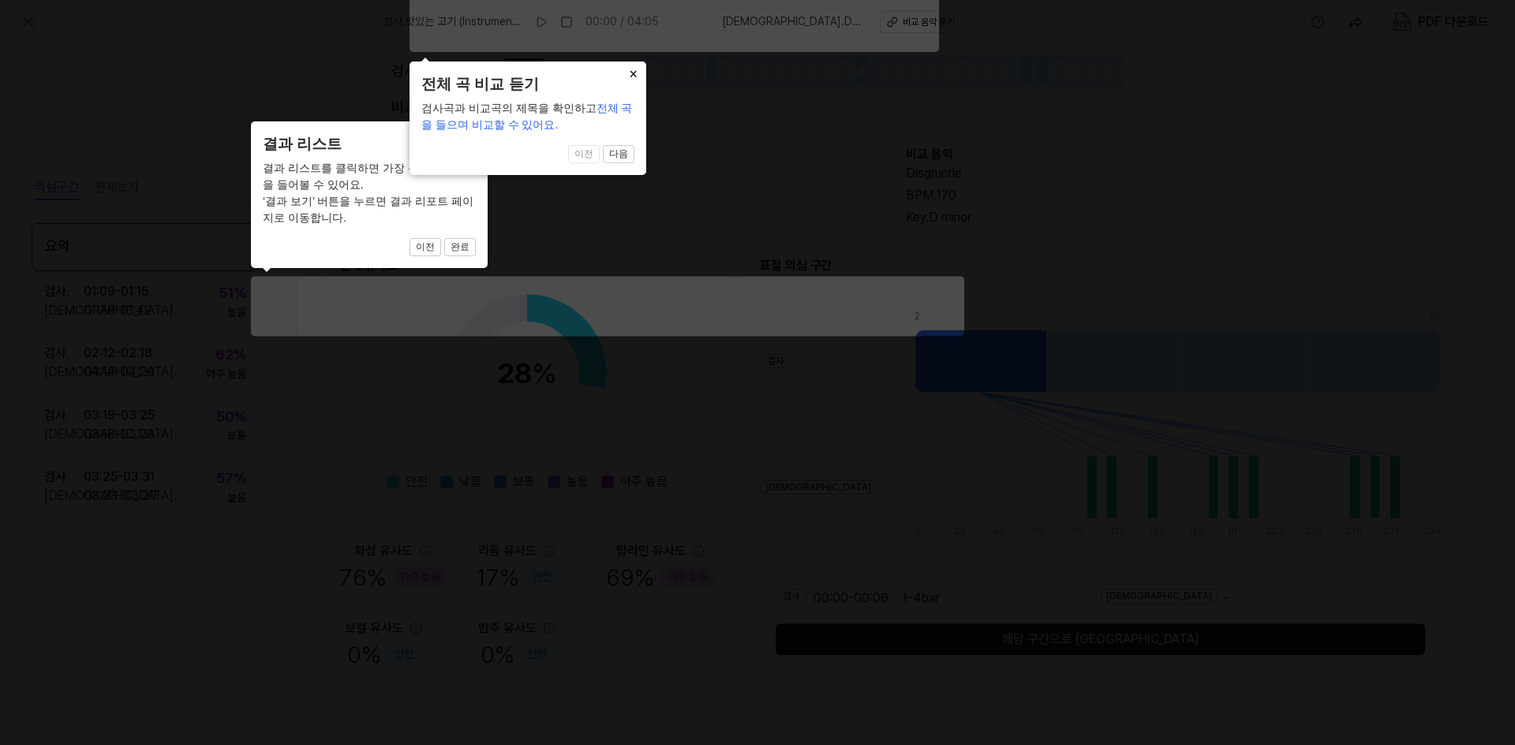
click at [633, 74] on button "×" at bounding box center [633, 73] width 25 height 22
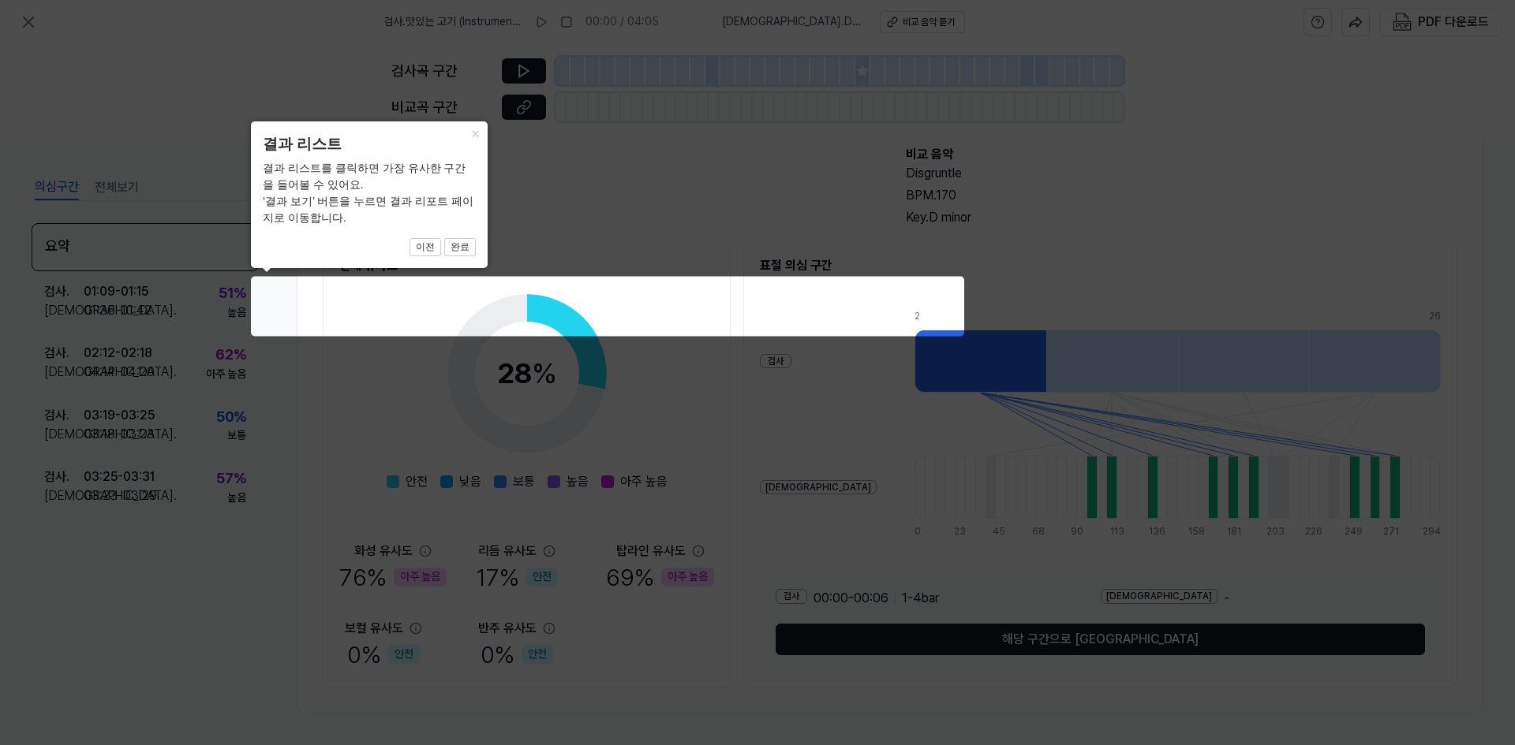
click at [577, 21] on icon at bounding box center [757, 372] width 1515 height 745
click at [466, 252] on button "완료" at bounding box center [460, 247] width 32 height 19
click at [473, 130] on button "×" at bounding box center [474, 132] width 25 height 22
click at [473, 129] on button "×" at bounding box center [474, 132] width 25 height 22
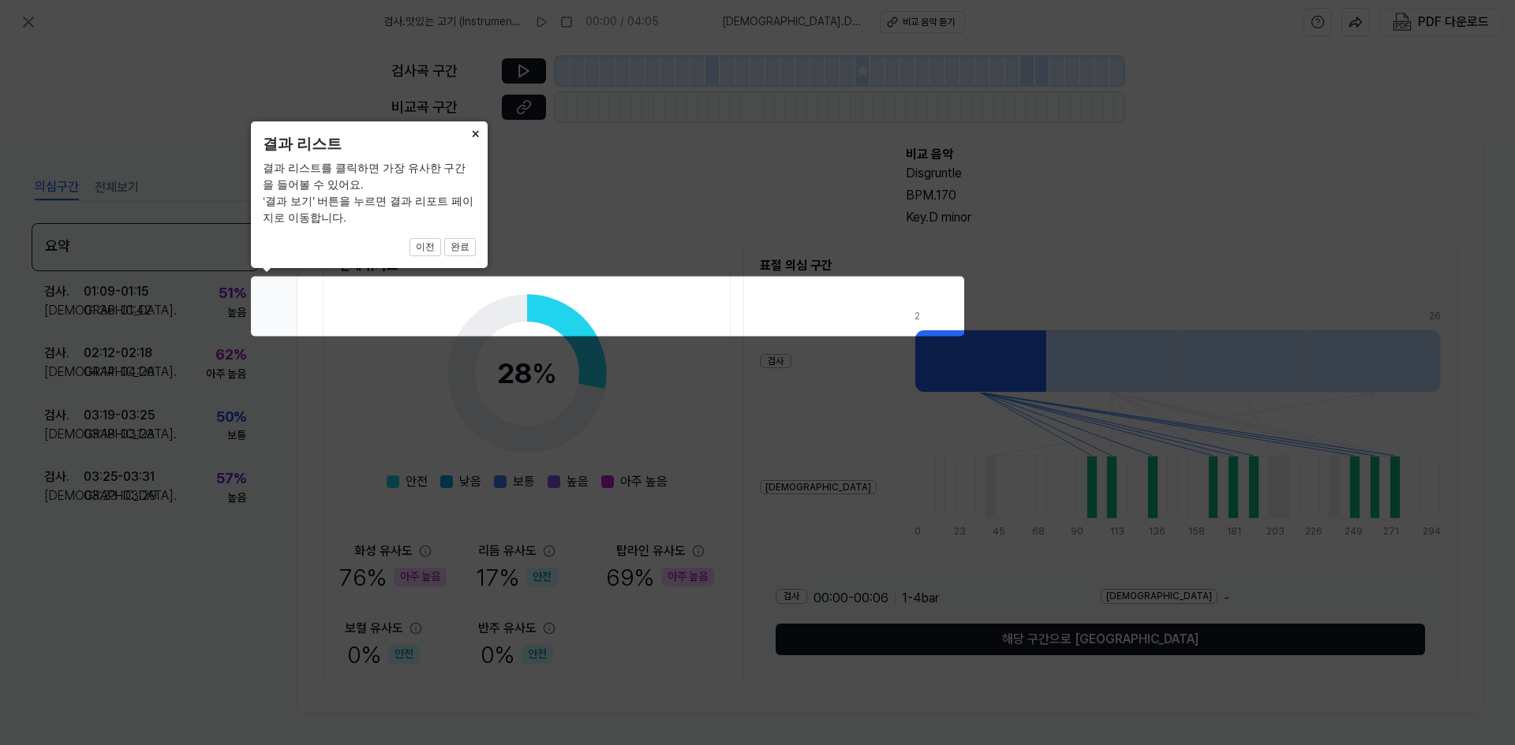
click at [473, 129] on button "×" at bounding box center [474, 132] width 25 height 22
click at [470, 129] on button "×" at bounding box center [474, 132] width 25 height 22
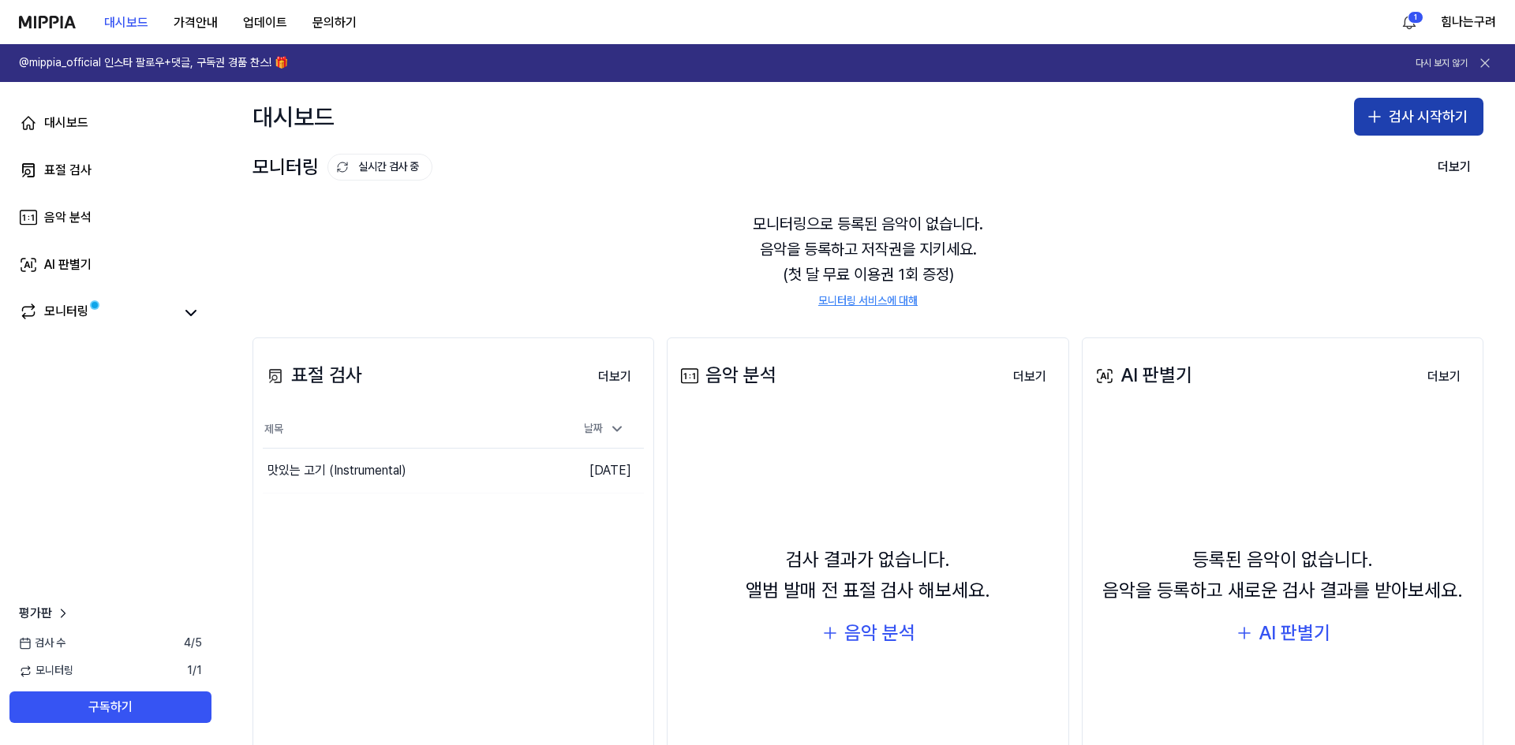
click at [1442, 109] on button "검사 시작하기" at bounding box center [1418, 117] width 129 height 38
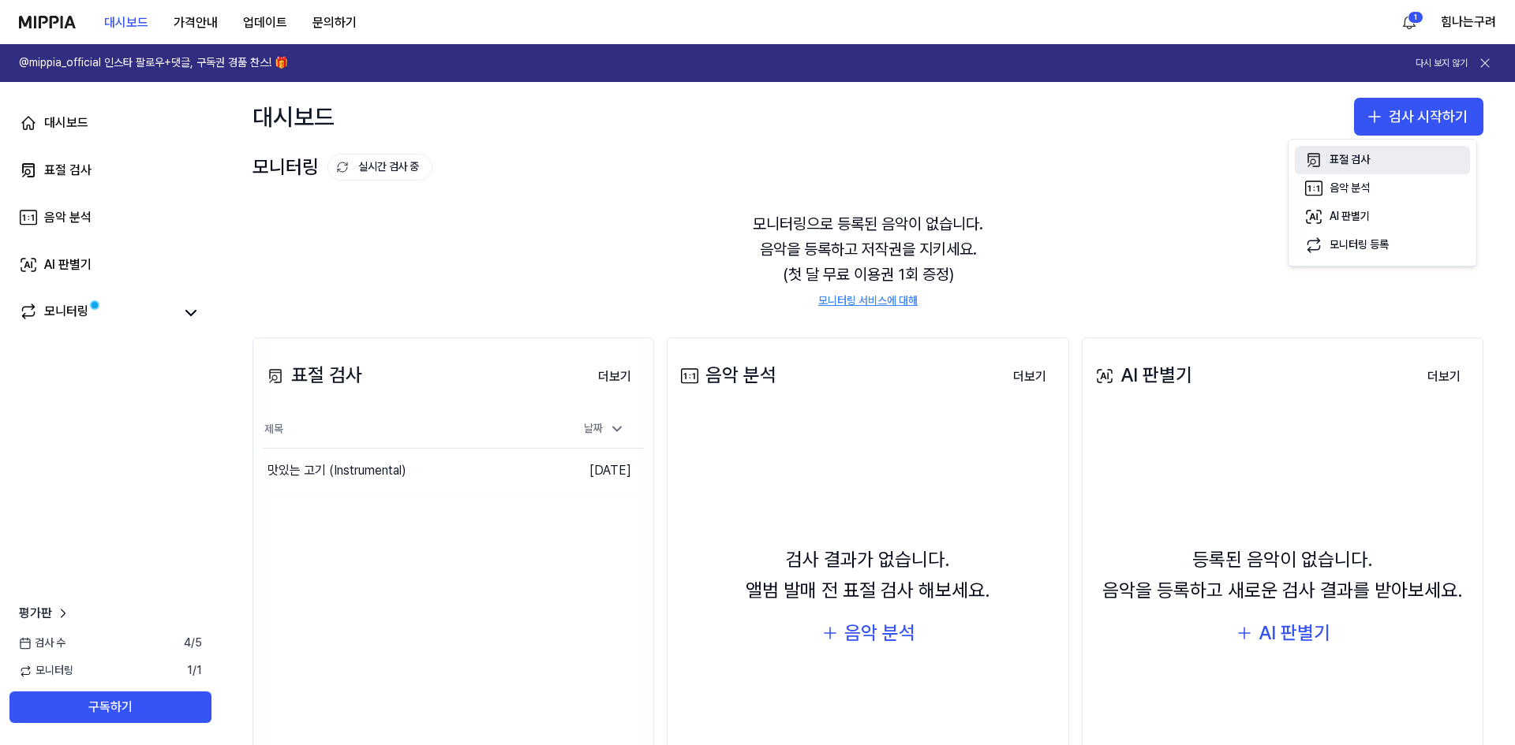
click at [1332, 163] on div "표절 검사" at bounding box center [1349, 160] width 40 height 16
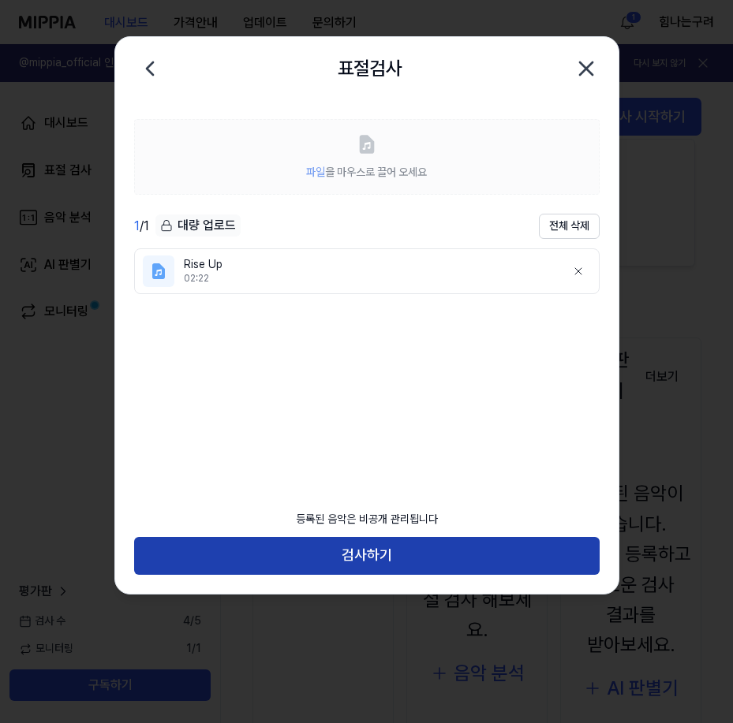
click at [377, 554] on button "검사하기" at bounding box center [366, 556] width 465 height 38
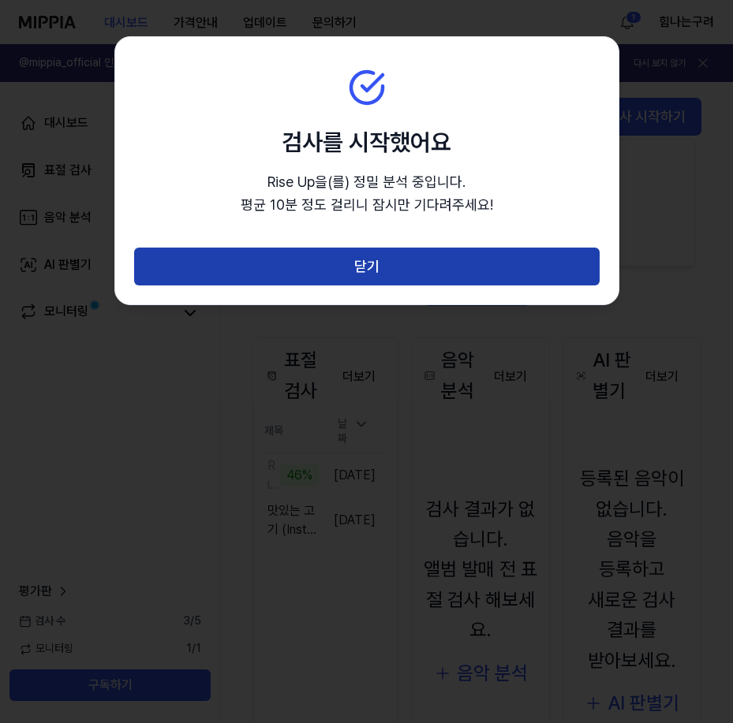
click at [397, 265] on button "닫기" at bounding box center [366, 267] width 465 height 38
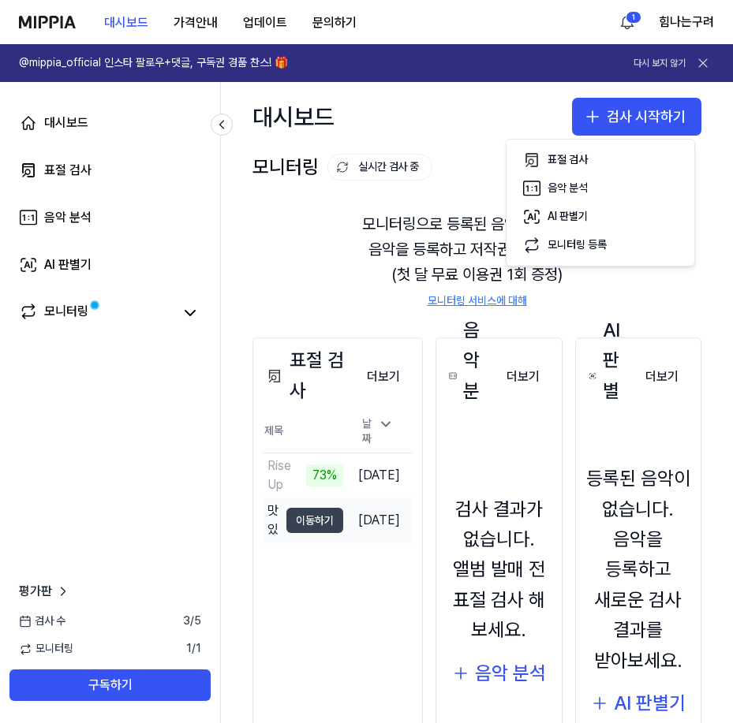
click at [308, 514] on button "이동하기" at bounding box center [314, 520] width 57 height 25
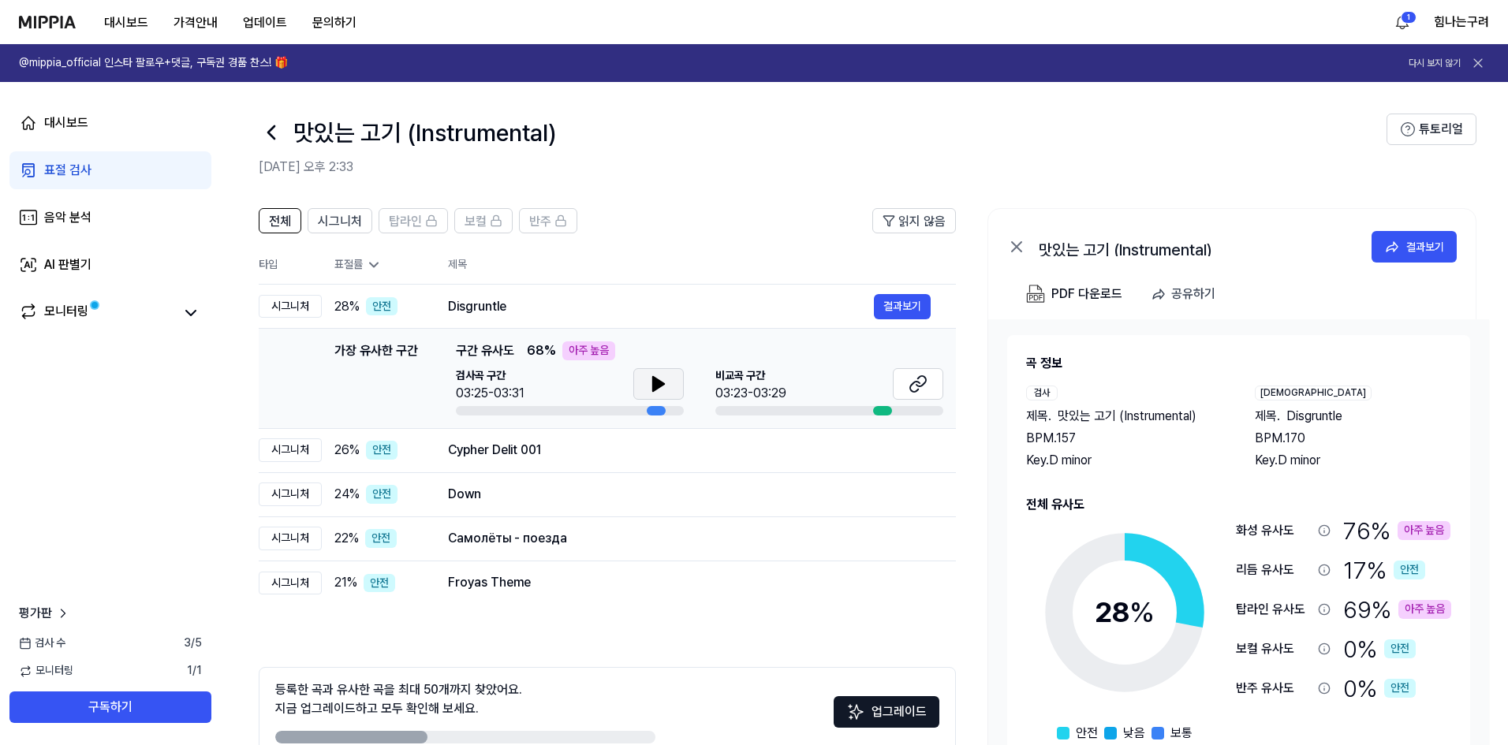
click at [669, 387] on button at bounding box center [658, 384] width 50 height 32
click at [926, 382] on icon at bounding box center [921, 381] width 9 height 10
click at [63, 315] on div "모니터링" at bounding box center [66, 313] width 44 height 22
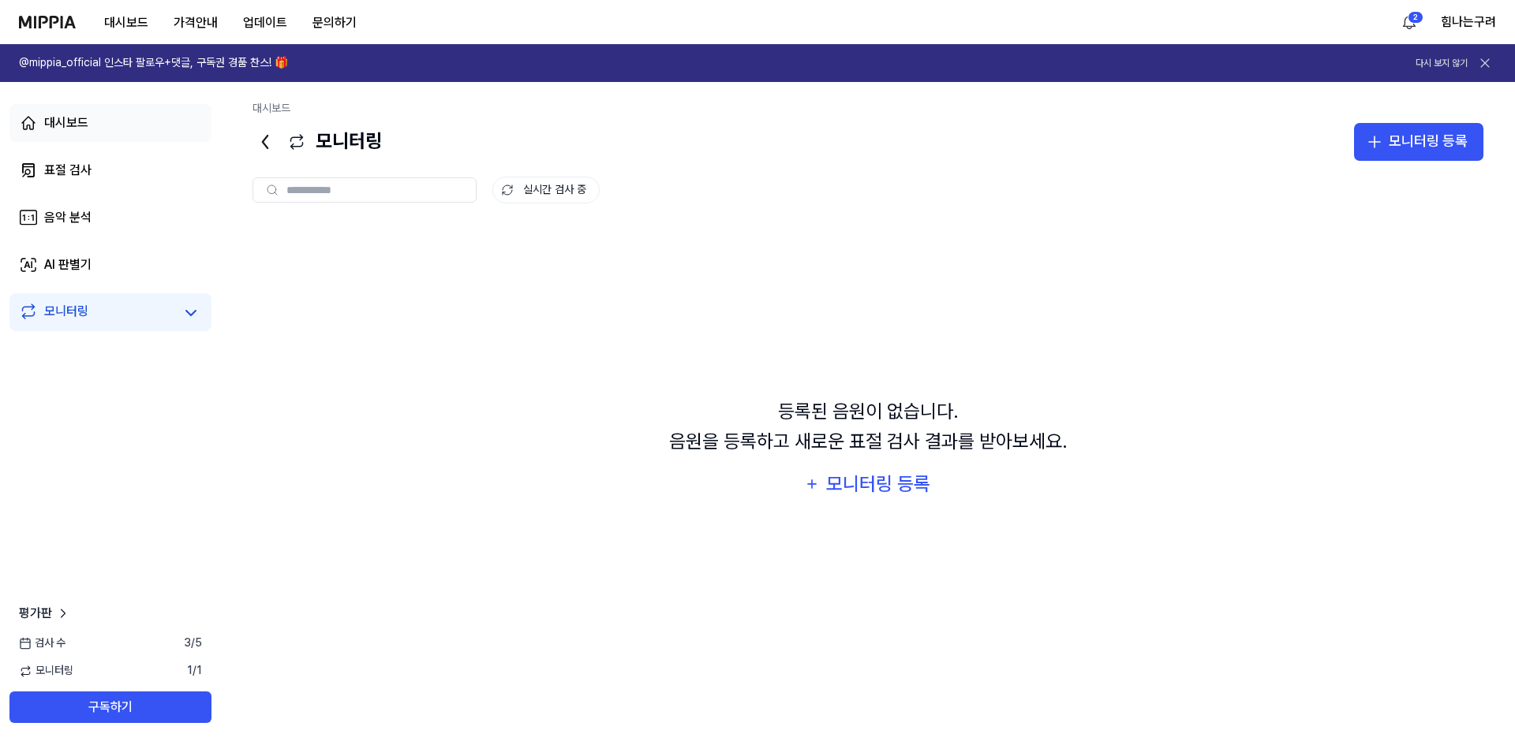
click at [69, 122] on div "대시보드" at bounding box center [66, 123] width 44 height 19
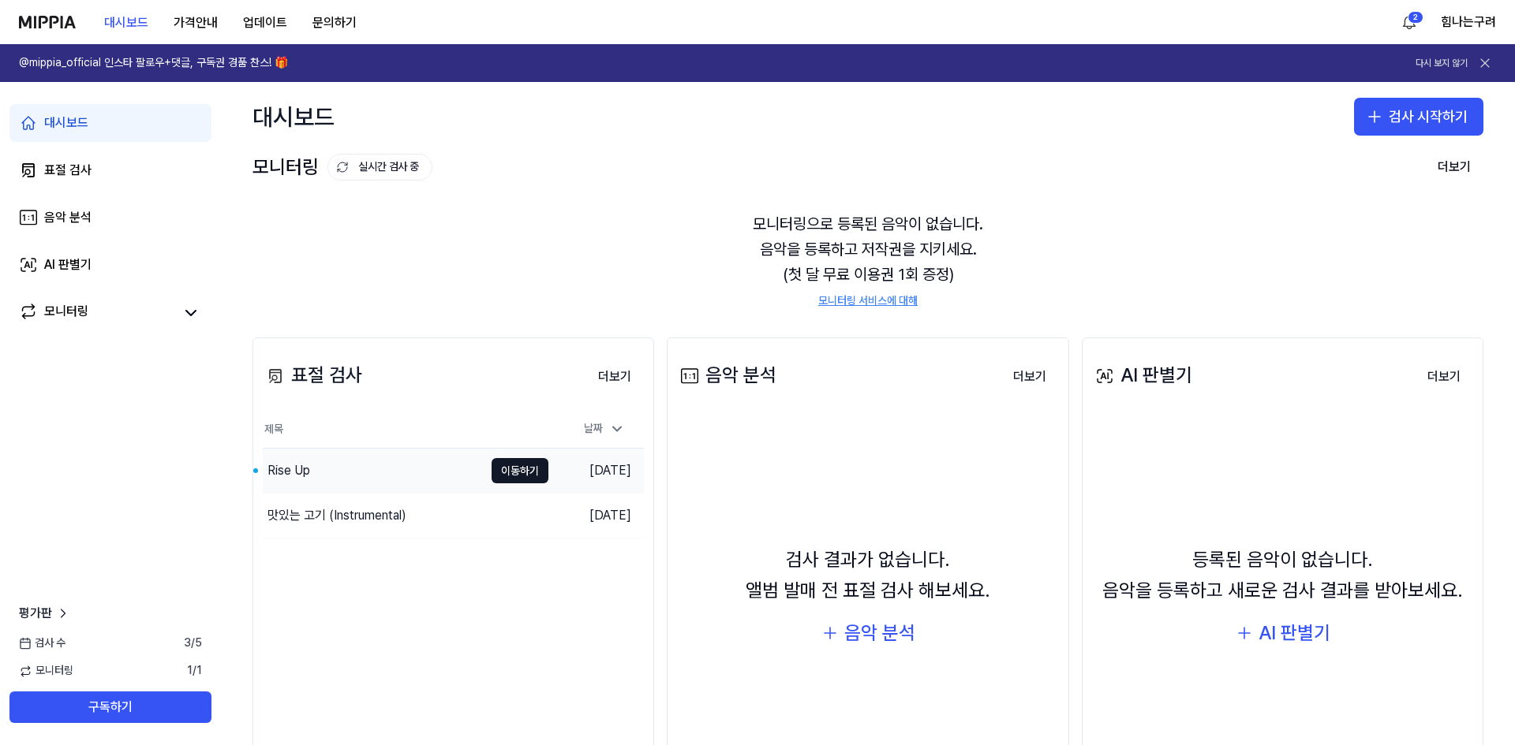
click at [309, 465] on div "Rise Up" at bounding box center [288, 470] width 43 height 19
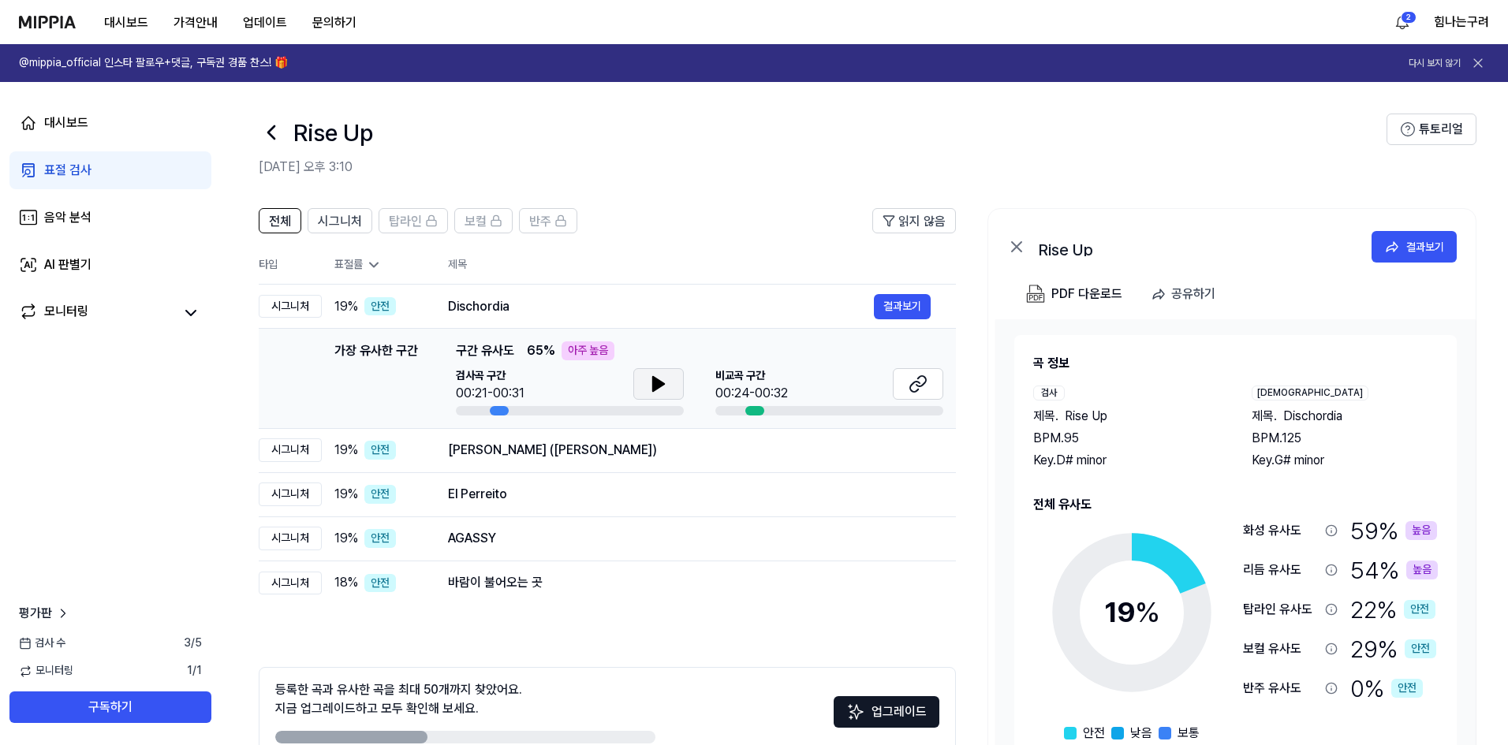
click at [660, 390] on icon at bounding box center [658, 384] width 19 height 19
click at [660, 390] on icon at bounding box center [661, 384] width 3 height 13
click at [902, 379] on button at bounding box center [918, 384] width 50 height 32
